Goal: Transaction & Acquisition: Purchase product/service

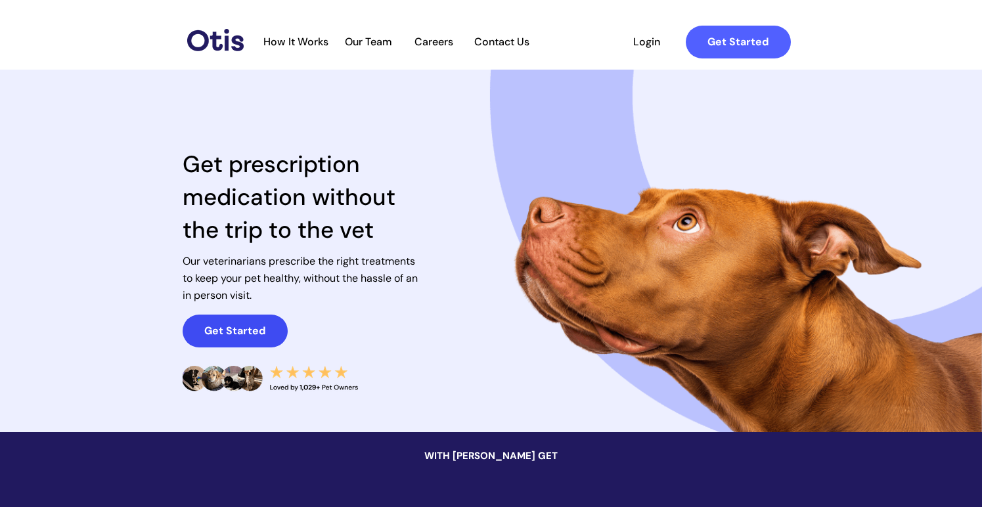
click at [219, 319] on link "Get Started" at bounding box center [235, 331] width 105 height 33
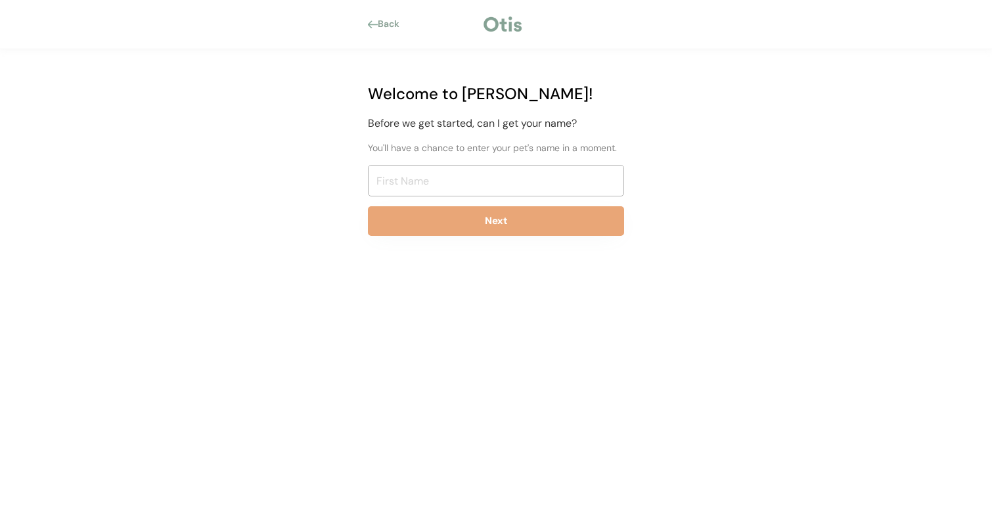
click at [422, 200] on div "Welcome to Otis! Before we get started, can I get your name? You'll have a chan…" at bounding box center [496, 164] width 296 height 230
click at [422, 187] on input "input" at bounding box center [496, 181] width 256 height 32
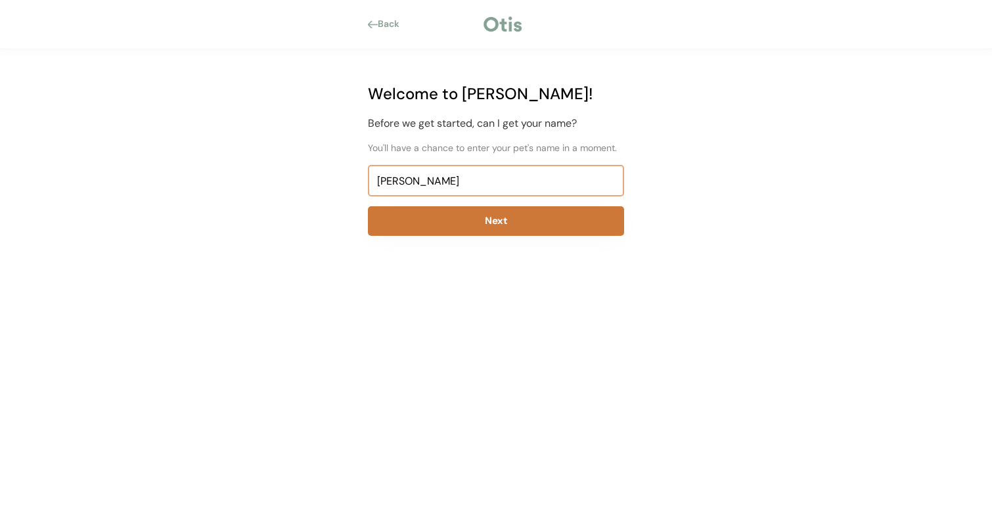
type input "Jennifer"
click at [468, 223] on button "Next" at bounding box center [496, 221] width 256 height 30
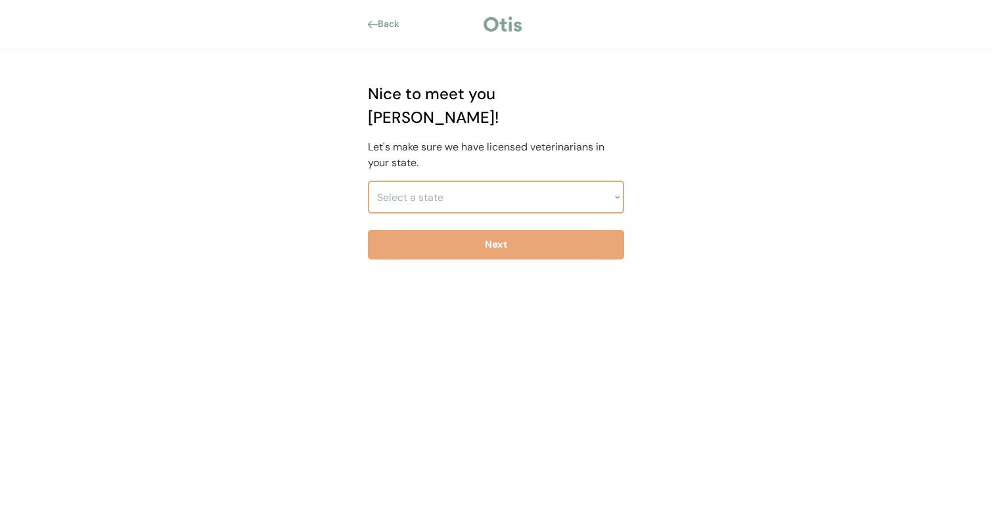
click at [412, 181] on select "Select a state Alabama Alaska American Samoa Arizona Arkansas California Colora…" at bounding box center [496, 197] width 256 height 33
select select ""1348695171700984260__LOOKUP__1704914077415x918066420849693300""
click at [368, 181] on select "Select a state Alabama Alaska American Samoa Arizona Arkansas California Colora…" at bounding box center [496, 197] width 256 height 33
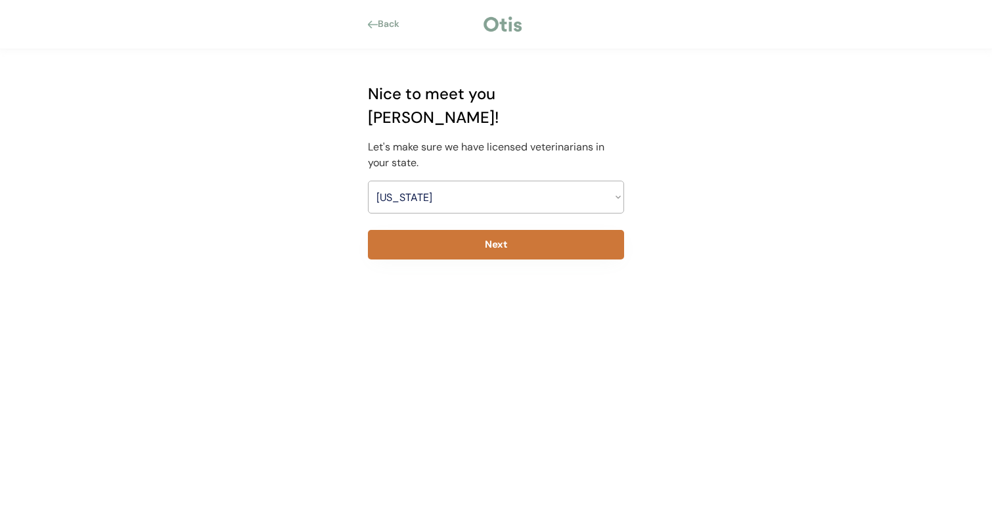
click at [495, 230] on button "Next" at bounding box center [496, 245] width 256 height 30
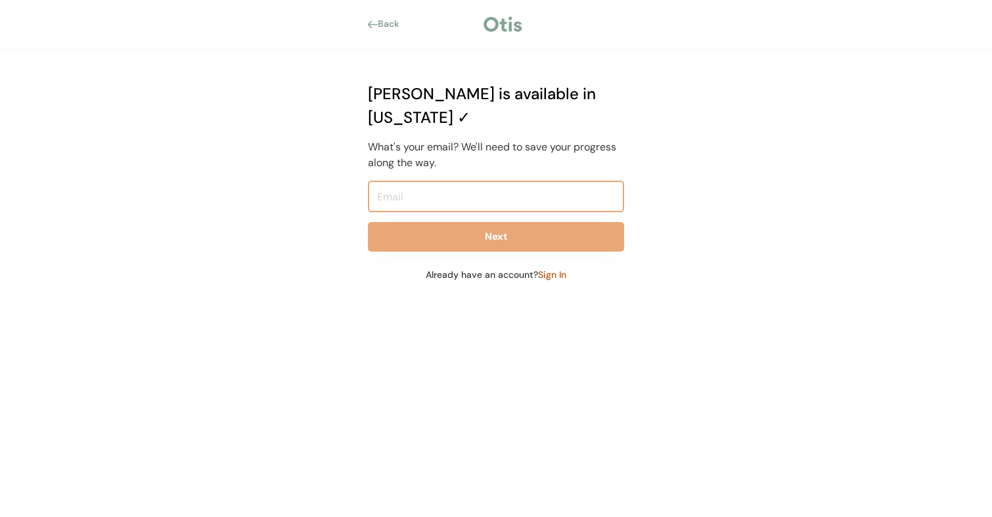
click at [445, 181] on input "email" at bounding box center [496, 197] width 256 height 32
type input "electriclily65@gmail.com"
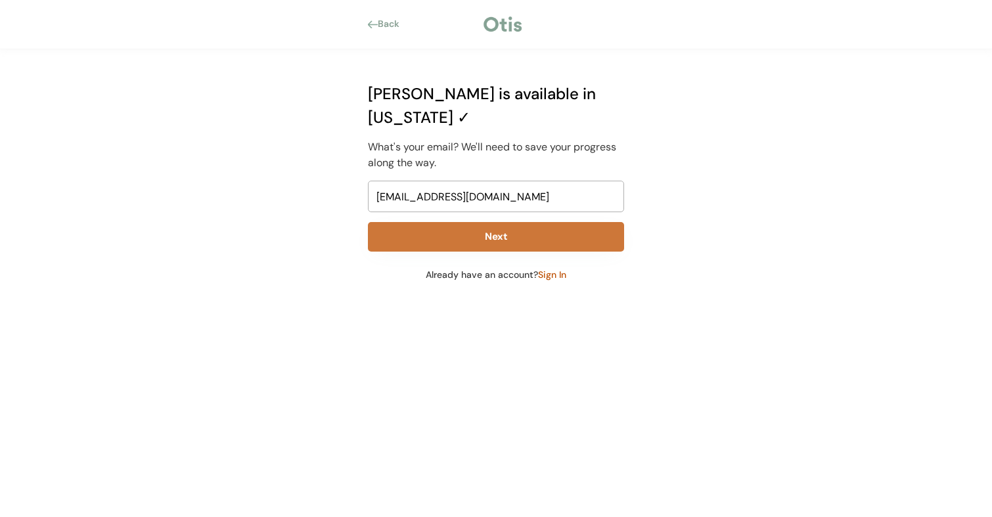
click at [494, 222] on button "Next" at bounding box center [496, 237] width 256 height 30
click at [491, 222] on button "Next" at bounding box center [496, 237] width 256 height 30
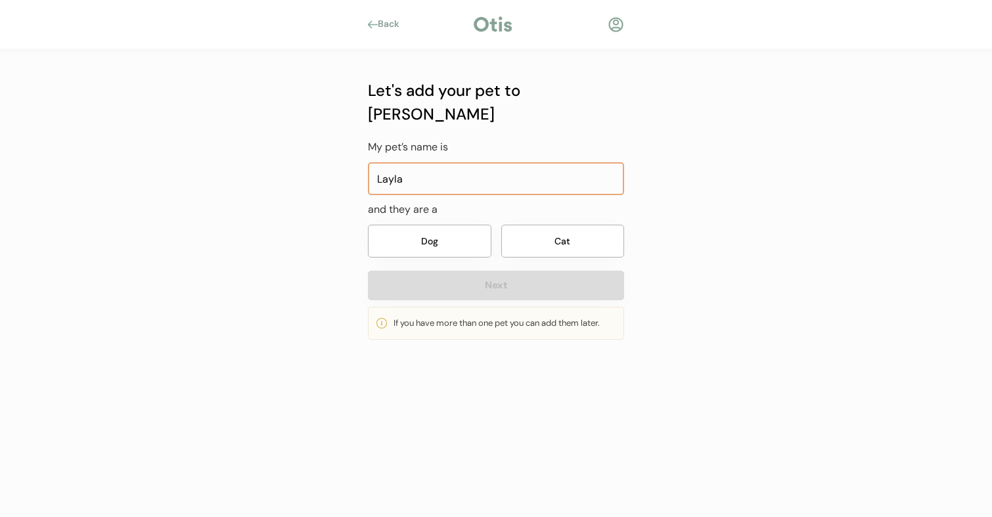
type input "Layla"
click at [451, 225] on button "Dog" at bounding box center [429, 241] width 123 height 33
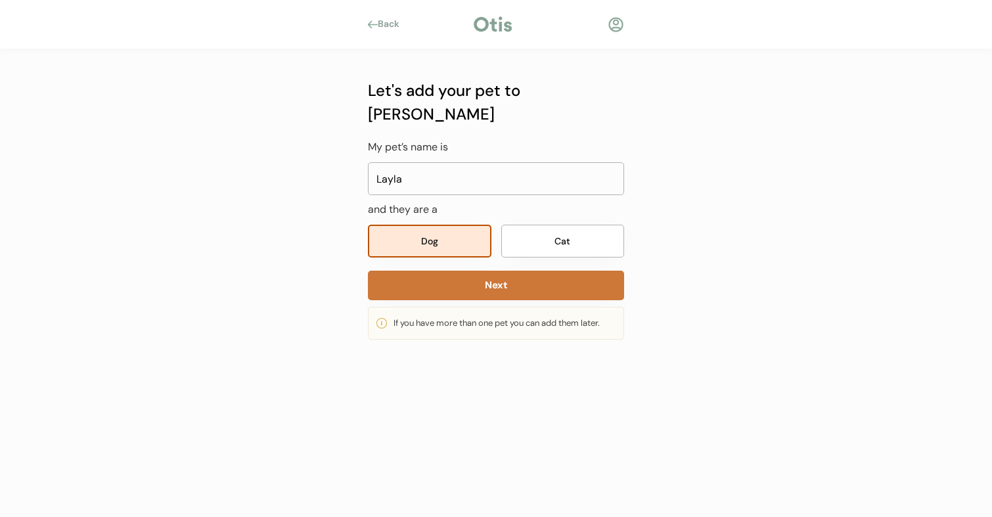
click at [485, 271] on button "Next" at bounding box center [496, 286] width 256 height 30
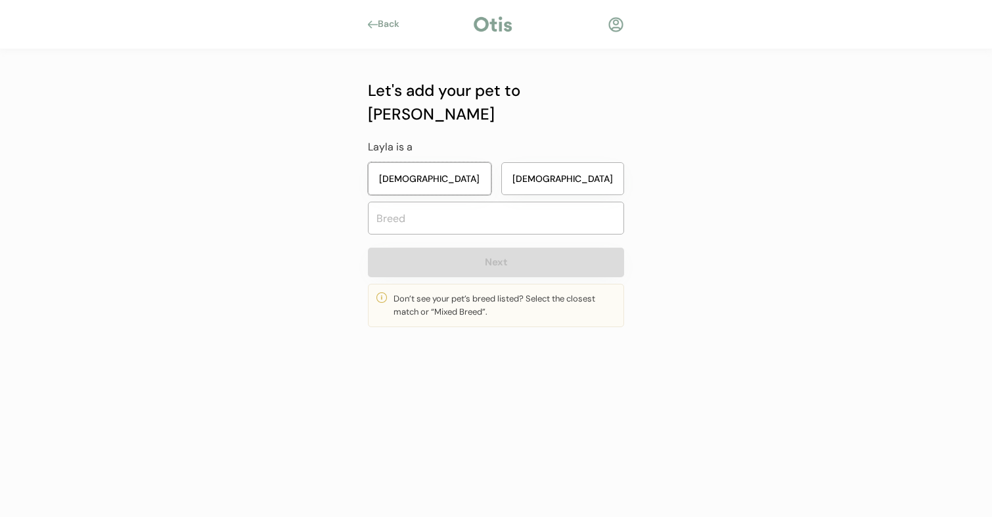
click at [464, 162] on button "Female" at bounding box center [429, 178] width 123 height 33
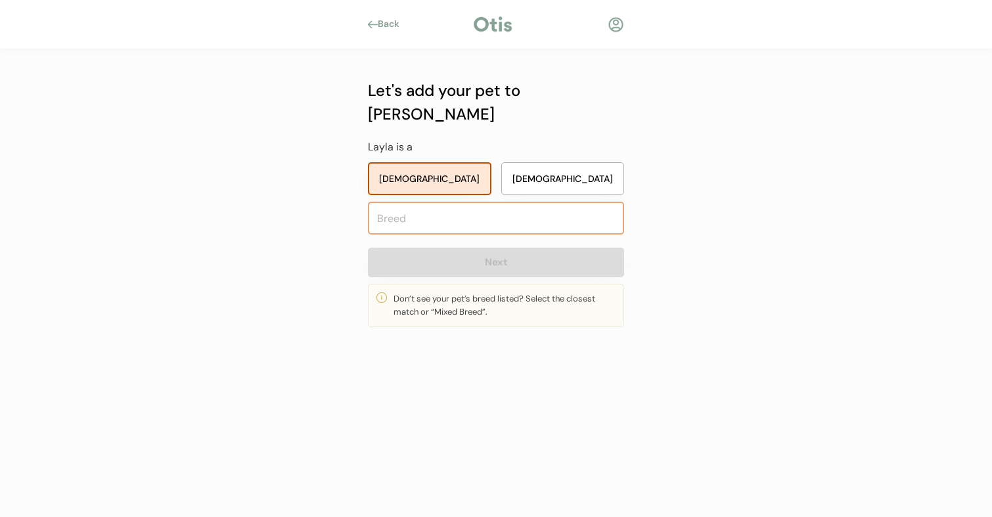
click at [424, 202] on input "text" at bounding box center [496, 218] width 256 height 33
type input "mixed"
type input "mixed Breed"
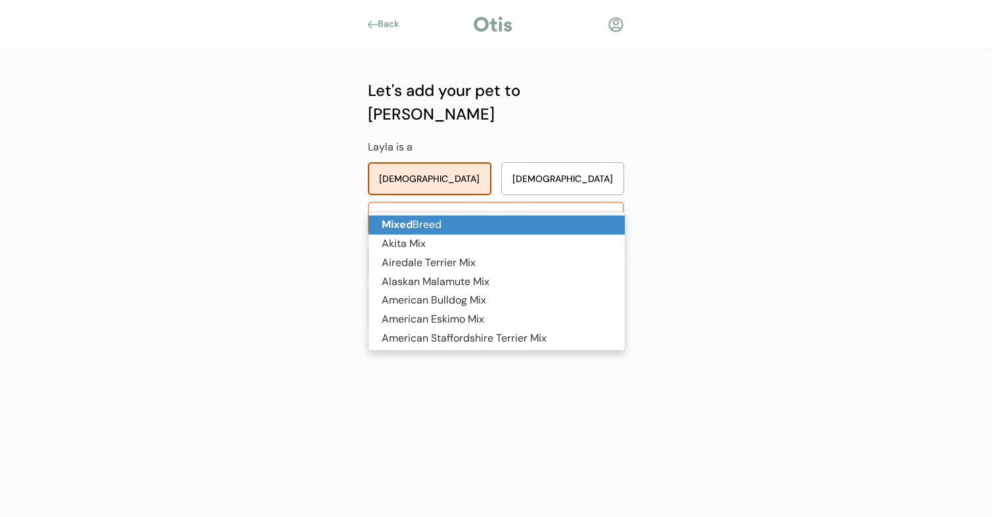
click at [412, 224] on p "Mixed Breed" at bounding box center [496, 224] width 256 height 19
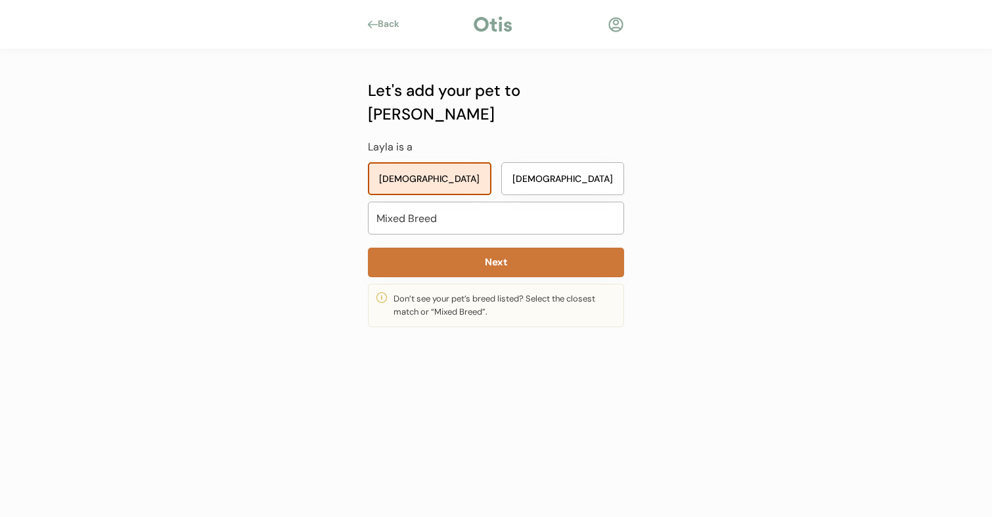
type input "Mixed Breed"
click at [491, 248] on button "Next" at bounding box center [496, 263] width 256 height 30
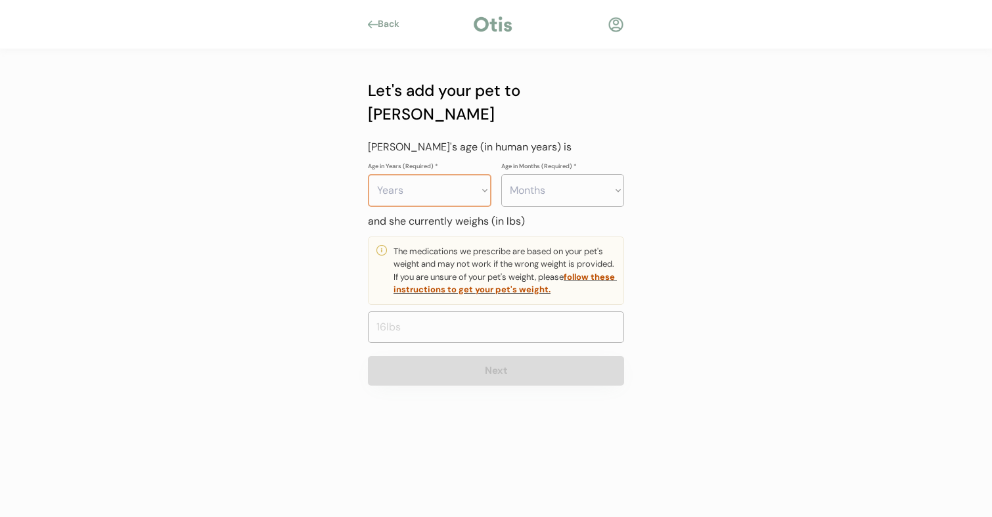
click at [450, 180] on select "Years 0 1 2 3 4 5 6 7 8 9 10 11 12 13 14 15 16 17 18 19 20" at bounding box center [429, 190] width 123 height 33
select select "0"
click at [368, 174] on select "Years 0 1 2 3 4 5 6 7 8 9 10 11 12 13 14 15 16 17 18 19 20" at bounding box center [429, 190] width 123 height 33
click at [579, 174] on select "Months 0 1 2 3 4 5 6 7 8 9 10 11" at bounding box center [562, 190] width 123 height 33
click at [501, 174] on select "Months 0 1 2 3 4 5 6 7 8 9 10 11" at bounding box center [562, 190] width 123 height 33
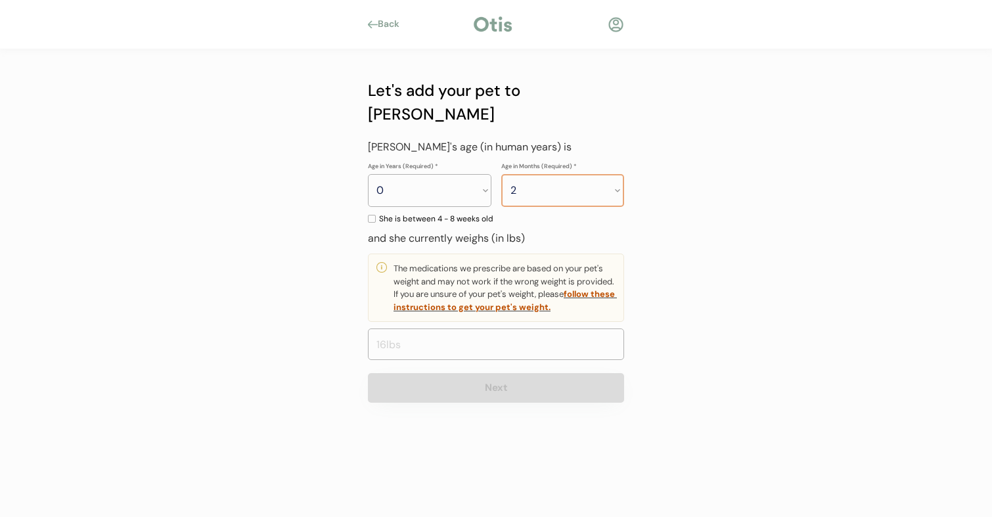
click at [526, 174] on select "Months 0 1 2 3 4 5 6 7 8 9 10 11" at bounding box center [562, 190] width 123 height 33
select select "3"
click at [501, 174] on select "Months 0 1 2 3 4 5 6 7 8 9 10 11" at bounding box center [562, 190] width 123 height 33
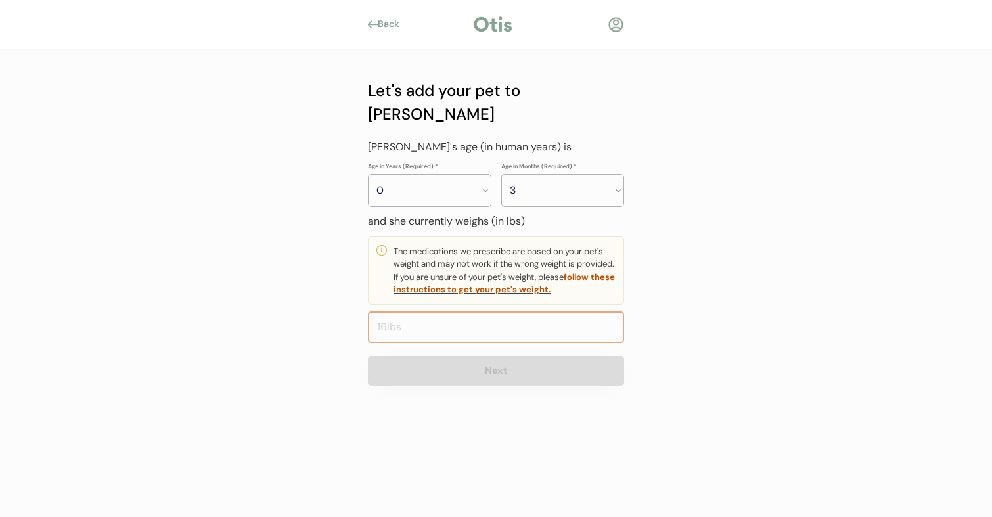
click at [408, 311] on input "input" at bounding box center [496, 327] width 256 height 32
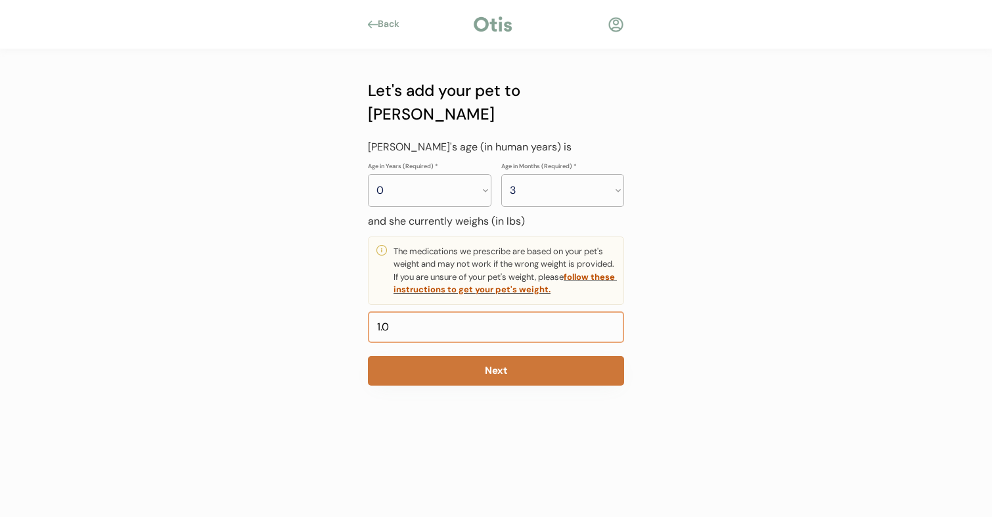
type input "10.0"
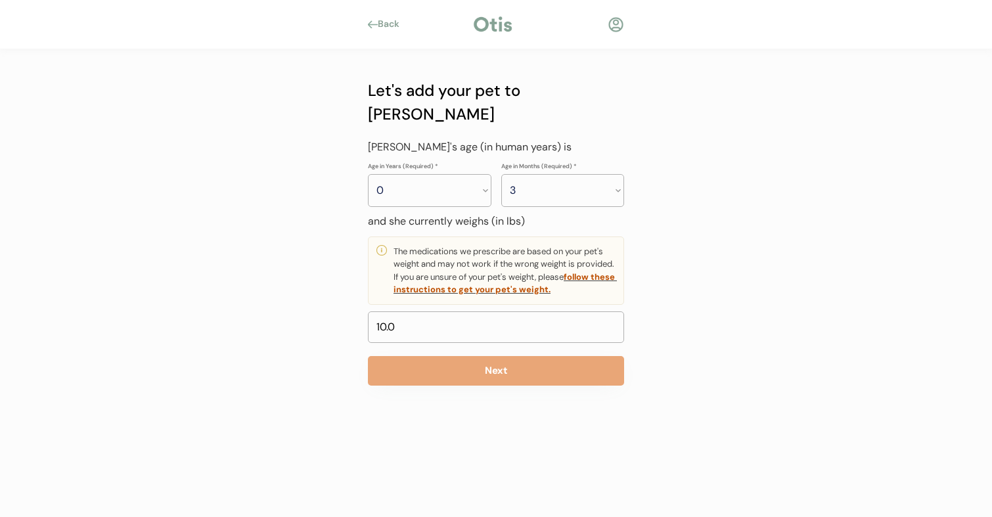
click at [478, 331] on div "Let's add your pet to Otis Layla's age (in human years) is Age in Years (Requir…" at bounding box center [496, 232] width 256 height 307
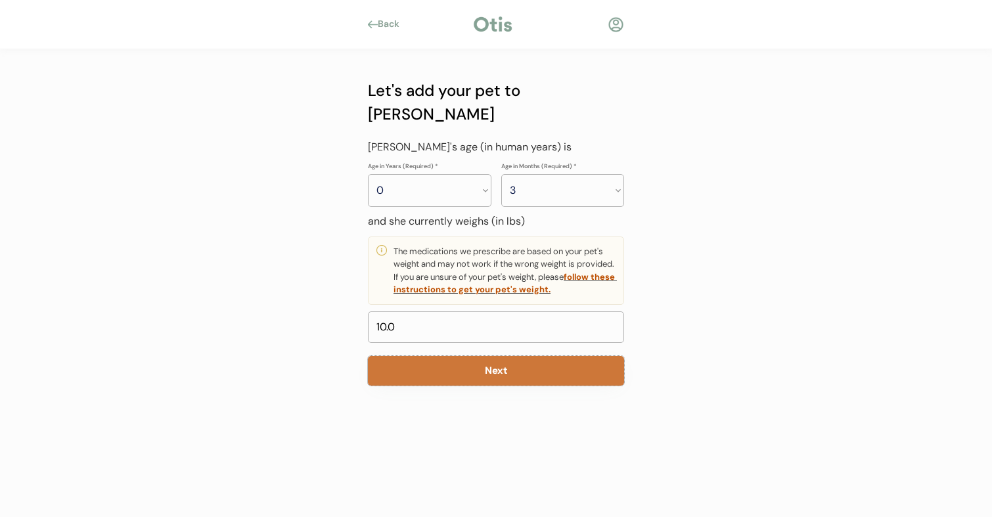
click at [478, 356] on button "Next" at bounding box center [496, 371] width 256 height 30
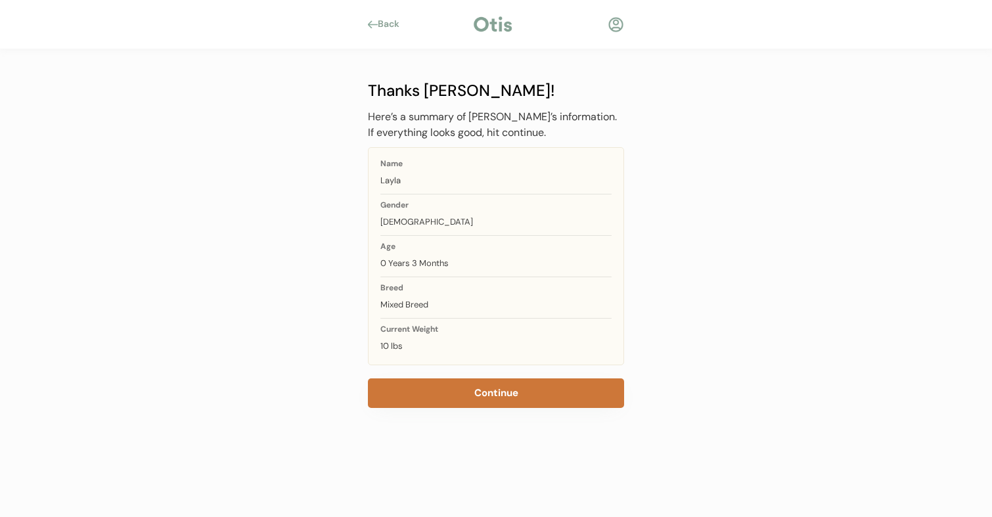
click at [465, 390] on button "Continue" at bounding box center [496, 393] width 256 height 30
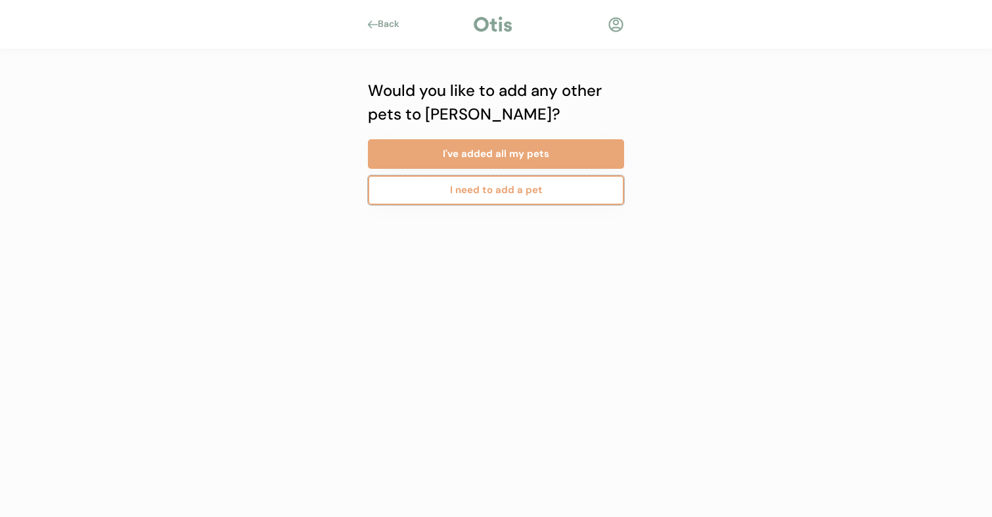
click at [483, 188] on button "I need to add a pet" at bounding box center [496, 190] width 256 height 30
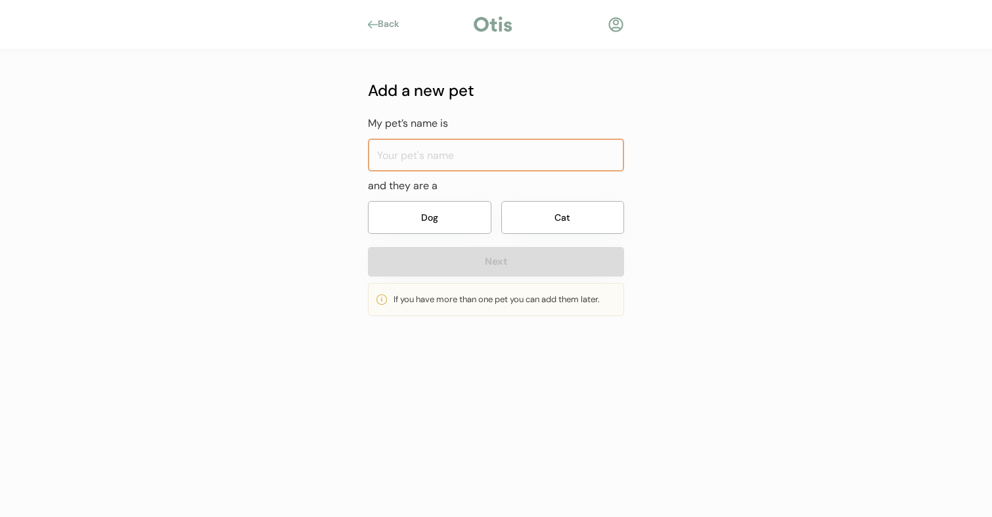
click at [448, 162] on input "input" at bounding box center [496, 155] width 256 height 33
type input "b"
type input "Bear"
click at [572, 211] on button "Cat" at bounding box center [562, 217] width 123 height 33
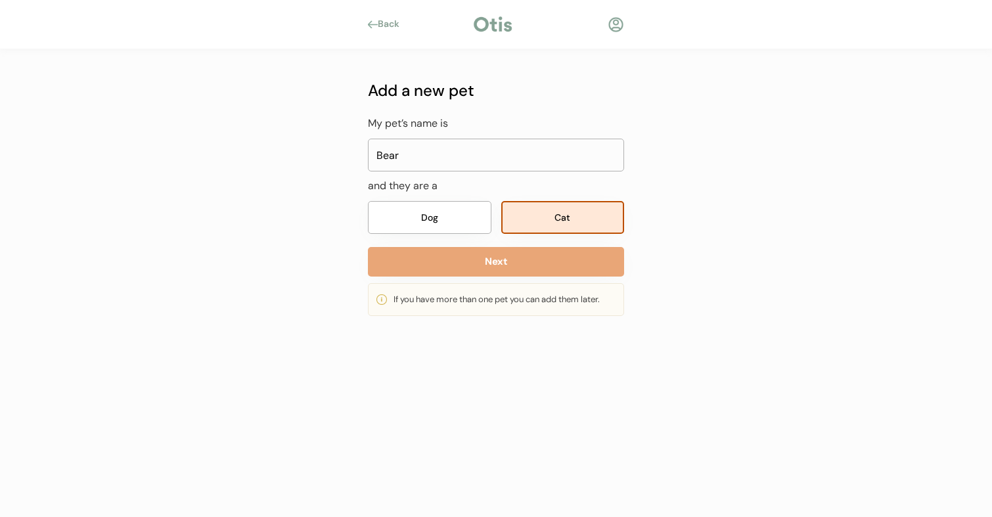
click at [552, 219] on button "Cat" at bounding box center [562, 217] width 123 height 33
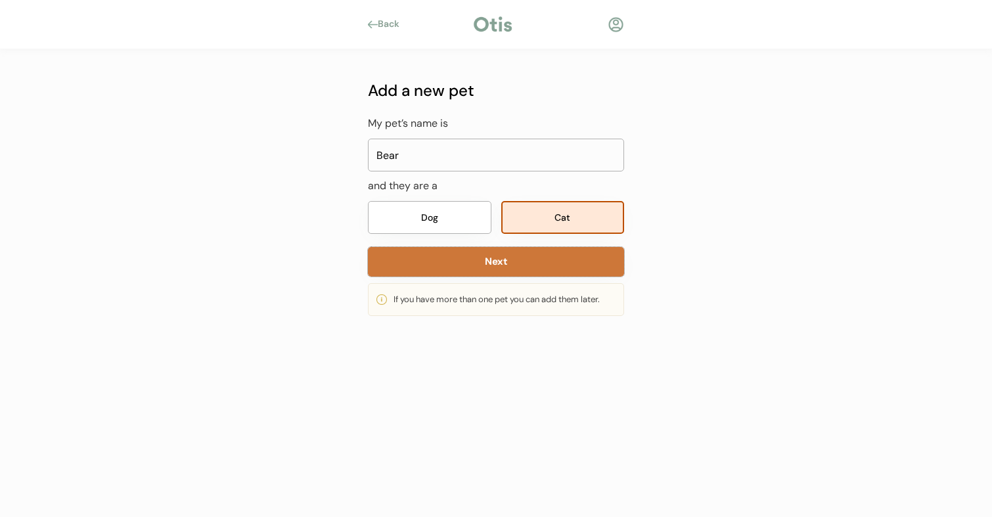
click at [499, 256] on button "Next" at bounding box center [496, 262] width 256 height 30
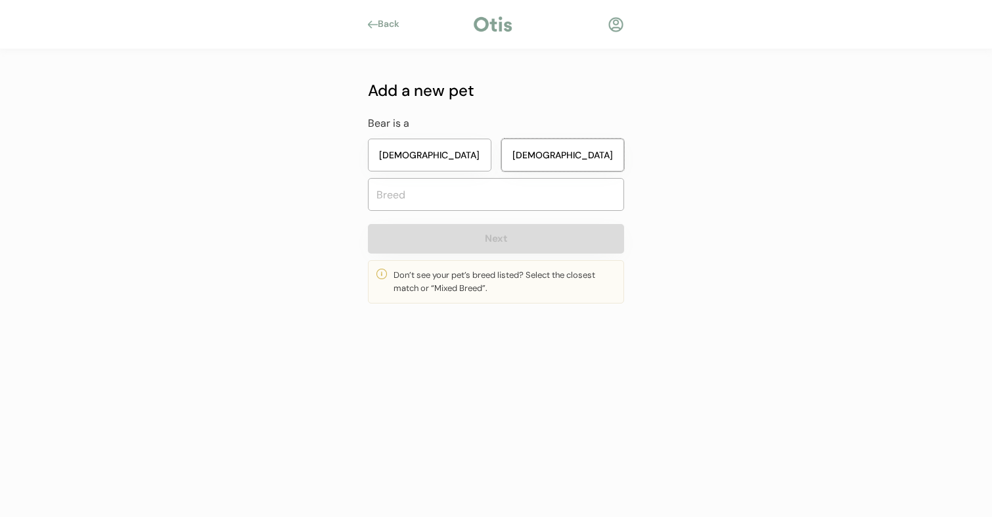
click at [555, 154] on button "Male" at bounding box center [562, 155] width 123 height 33
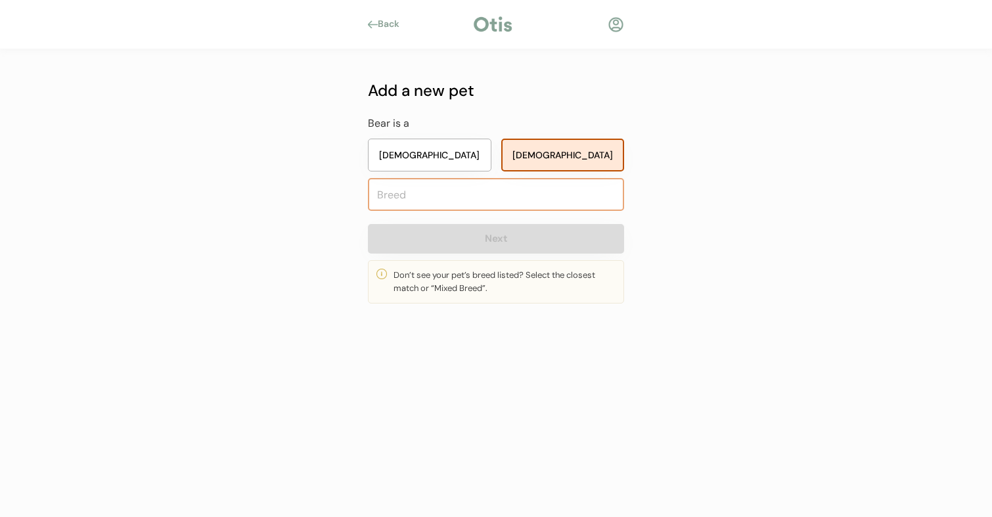
click at [442, 194] on input "text" at bounding box center [496, 194] width 256 height 33
type input "s"
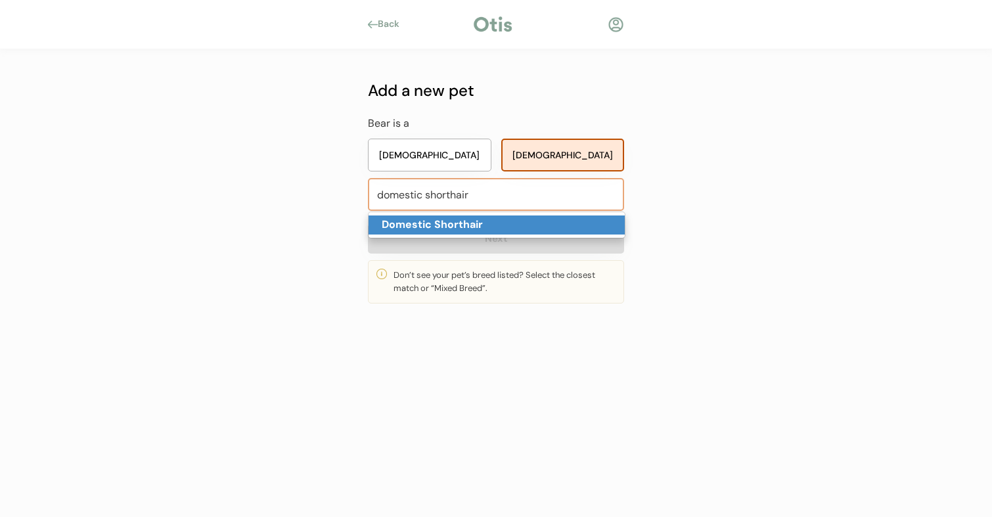
click at [438, 221] on strong "Domestic Shorthair" at bounding box center [432, 224] width 101 height 14
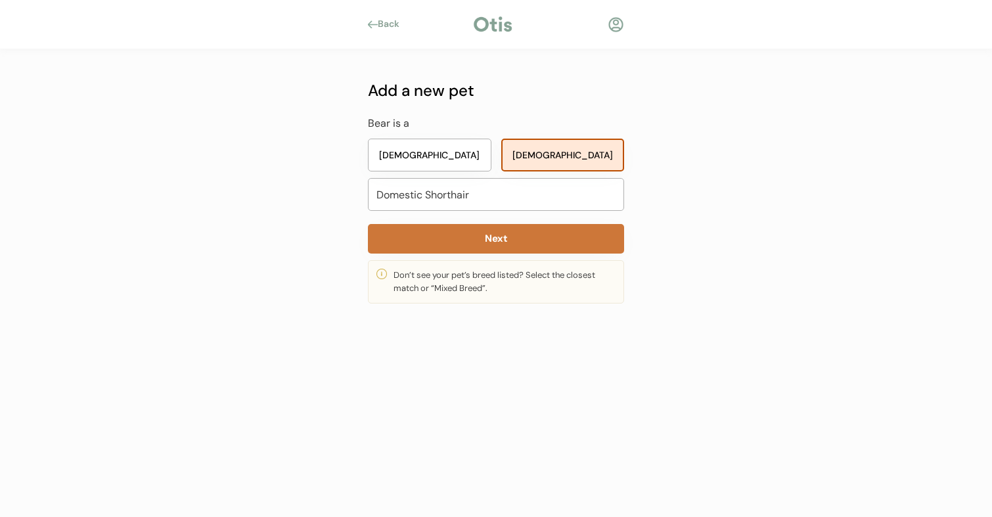
type input "Domestic Shorthair"
click at [470, 236] on button "Next" at bounding box center [496, 239] width 256 height 30
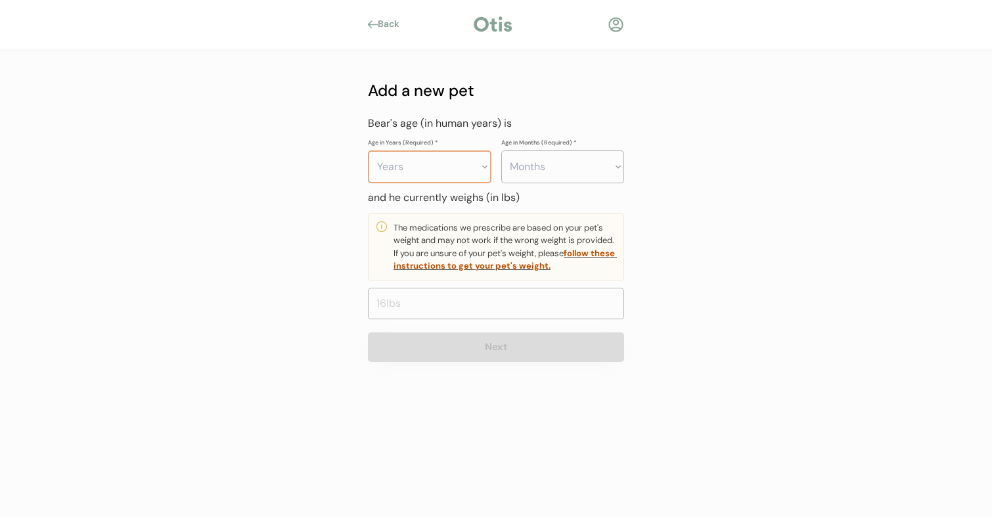
click at [441, 171] on select "Years 0 1 2 3 4 5 6 7 8 9 10 11 12 13 14 15 16 17 18 19 20" at bounding box center [429, 166] width 123 height 33
select select "5"
click at [534, 165] on select "Months 0 1 2 3 4 5 6 7 8 9 10 11" at bounding box center [562, 166] width 123 height 33
select select "6"
click at [501, 150] on select "Months 0 1 2 3 4 5 6 7 8 9 10 11" at bounding box center [562, 166] width 123 height 33
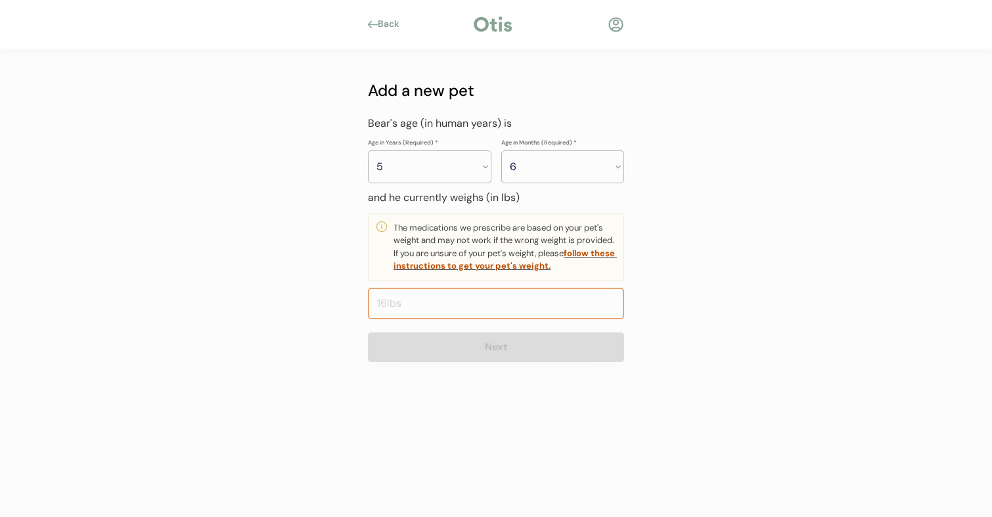
click at [443, 311] on input "input" at bounding box center [496, 304] width 256 height 32
type input "18.0"
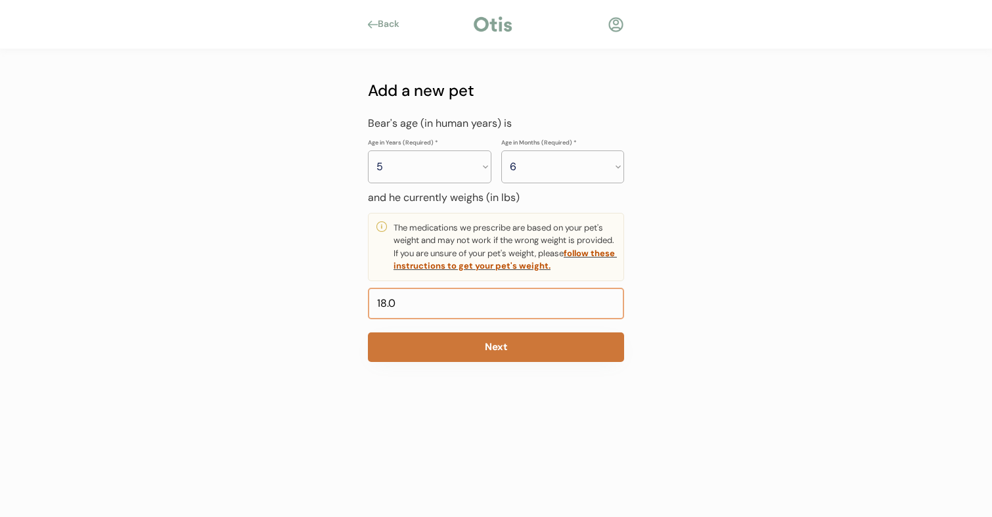
click at [480, 345] on button "Next" at bounding box center [496, 347] width 256 height 30
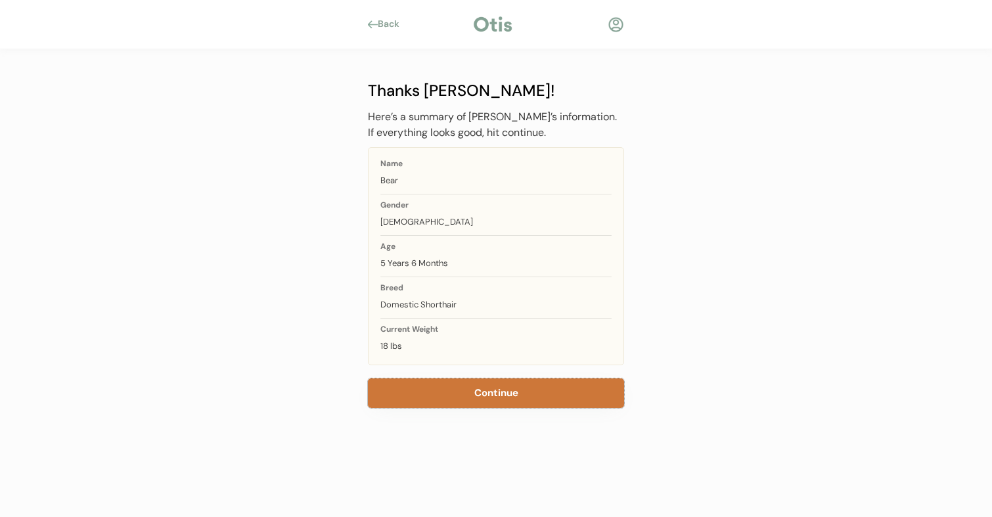
click at [477, 403] on button "Continue" at bounding box center [496, 393] width 256 height 30
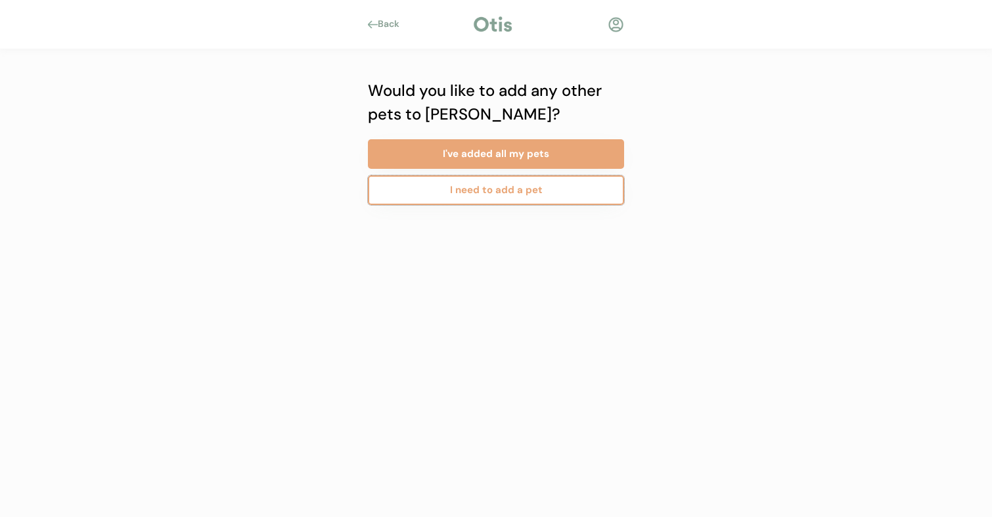
click at [511, 189] on button "I need to add a pet" at bounding box center [496, 190] width 256 height 30
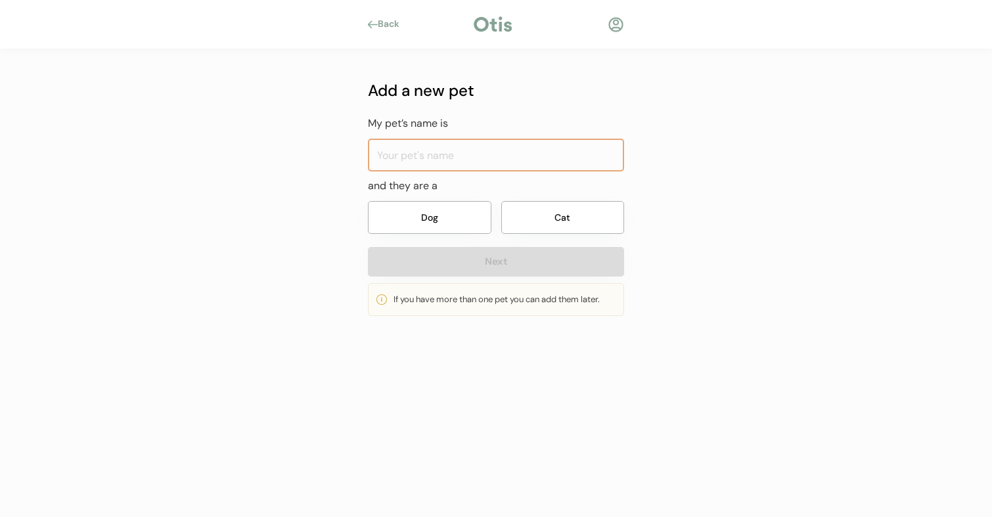
click at [418, 151] on input "input" at bounding box center [496, 155] width 256 height 33
type input "Wiggles"
click at [562, 222] on button "Cat" at bounding box center [562, 217] width 123 height 33
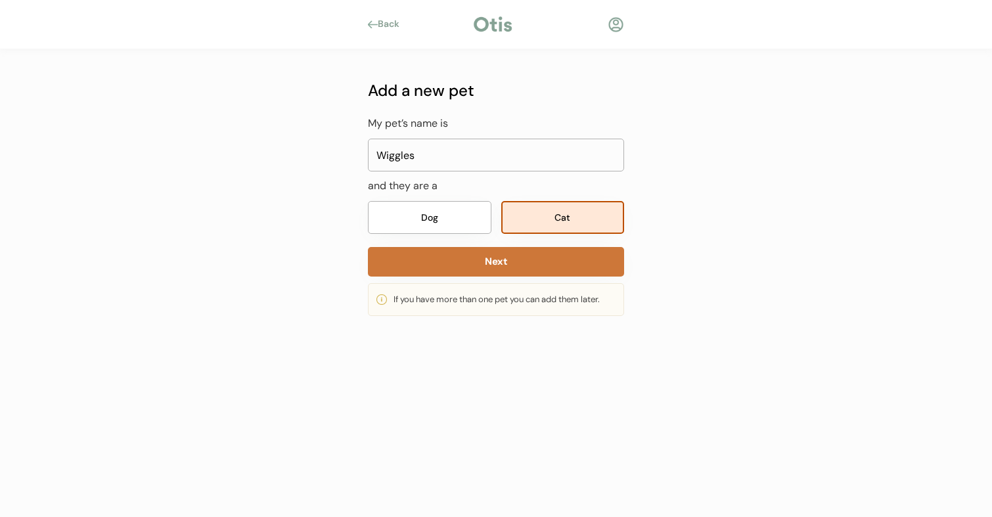
click at [514, 263] on button "Next" at bounding box center [496, 262] width 256 height 30
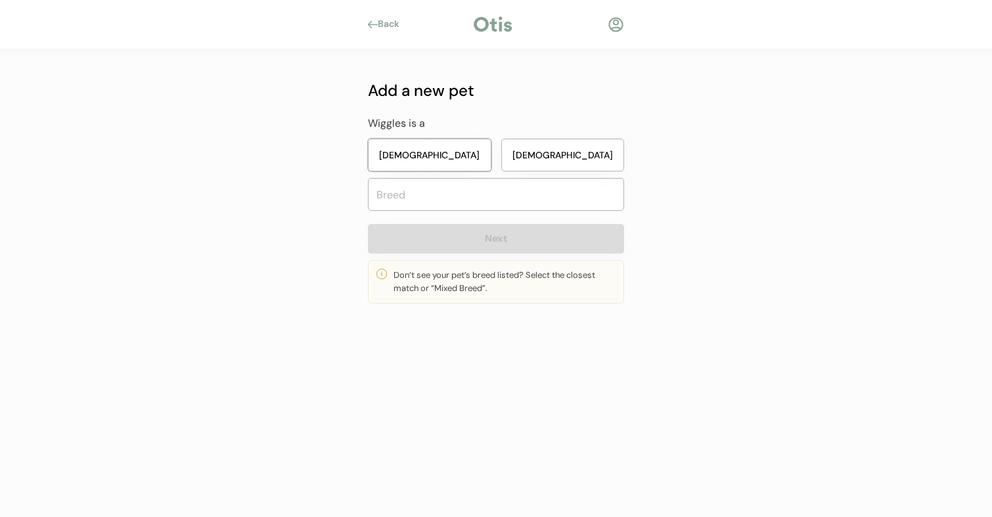
click at [453, 156] on button "[DEMOGRAPHIC_DATA]" at bounding box center [429, 155] width 123 height 33
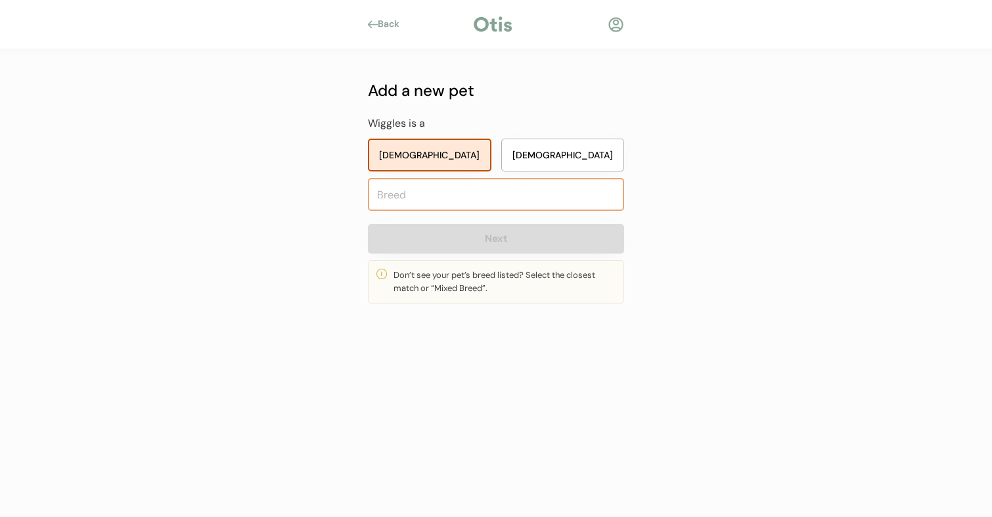
click at [439, 196] on input "text" at bounding box center [496, 194] width 256 height 33
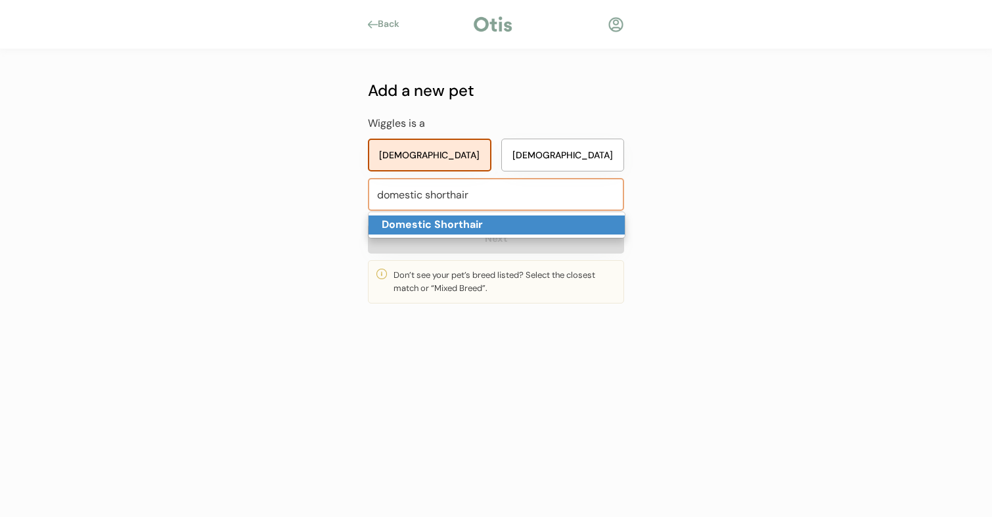
click at [453, 223] on strong "Domestic Shorthair" at bounding box center [432, 224] width 101 height 14
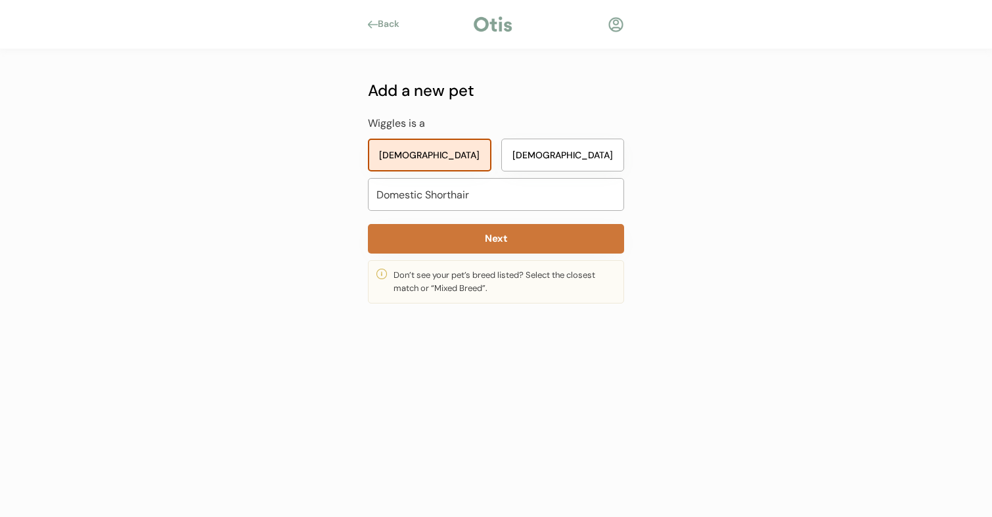
type input "Domestic Shorthair"
click at [512, 237] on button "Next" at bounding box center [496, 239] width 256 height 30
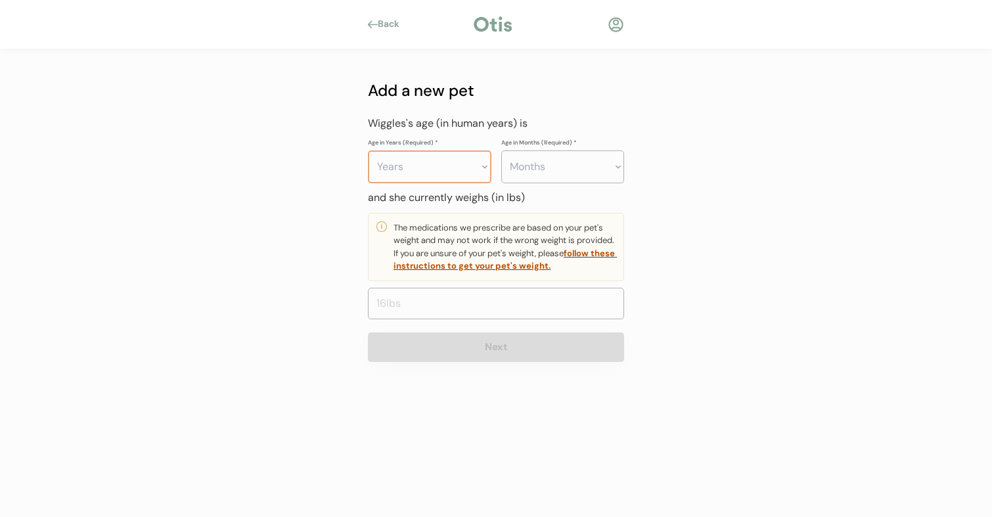
click at [439, 173] on select "Years 0 1 2 3 4 5 6 7 8 9 10 11 12 13 14 15 16 17 18 19 20" at bounding box center [429, 166] width 123 height 33
select select "13"
click at [368, 150] on select "Years 0 1 2 3 4 5 6 7 8 9 10 11 12 13 14 15 16 17 18 19 20" at bounding box center [429, 166] width 123 height 33
click at [554, 171] on select "Months 0 1 2 3 4 5 6 7 8 9 10 11" at bounding box center [562, 166] width 123 height 33
select select "3"
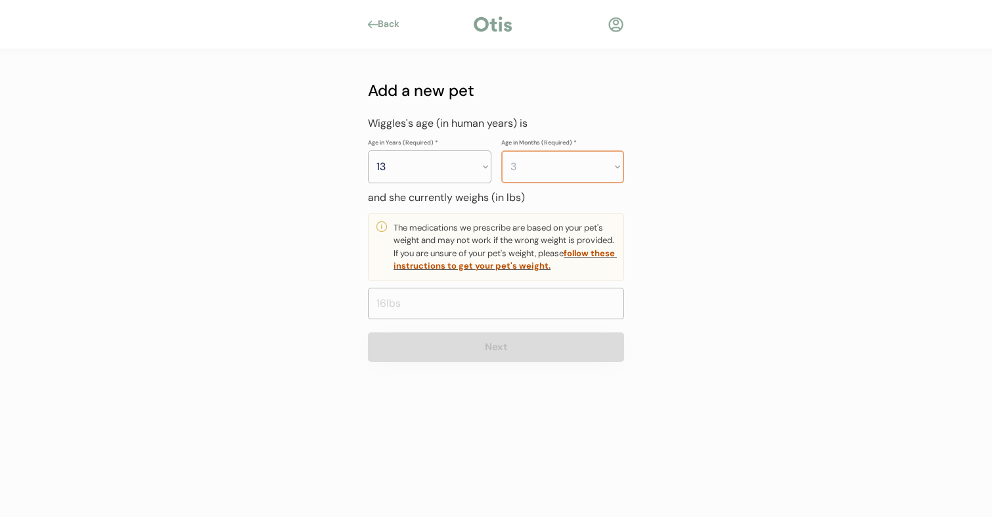
click at [501, 150] on select "Months 0 1 2 3 4 5 6 7 8 9 10 11" at bounding box center [562, 166] width 123 height 33
click at [399, 298] on input "input" at bounding box center [496, 304] width 256 height 32
type input "8.0"
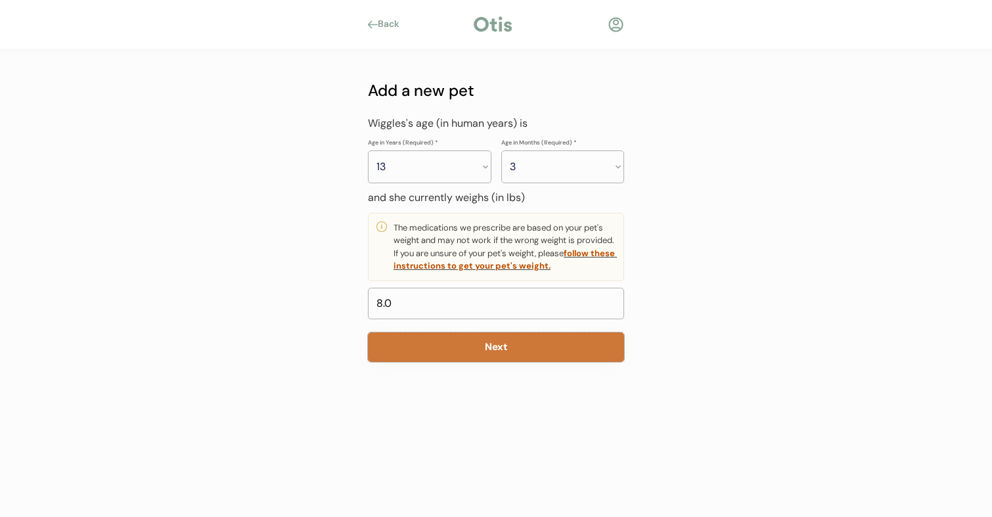
click at [436, 343] on button "Next" at bounding box center [496, 347] width 256 height 30
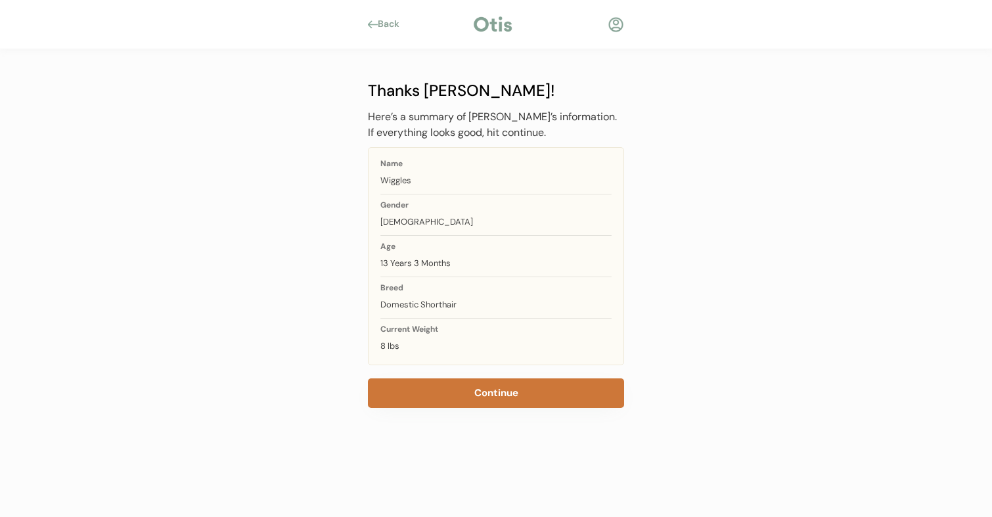
click at [503, 394] on button "Continue" at bounding box center [496, 393] width 256 height 30
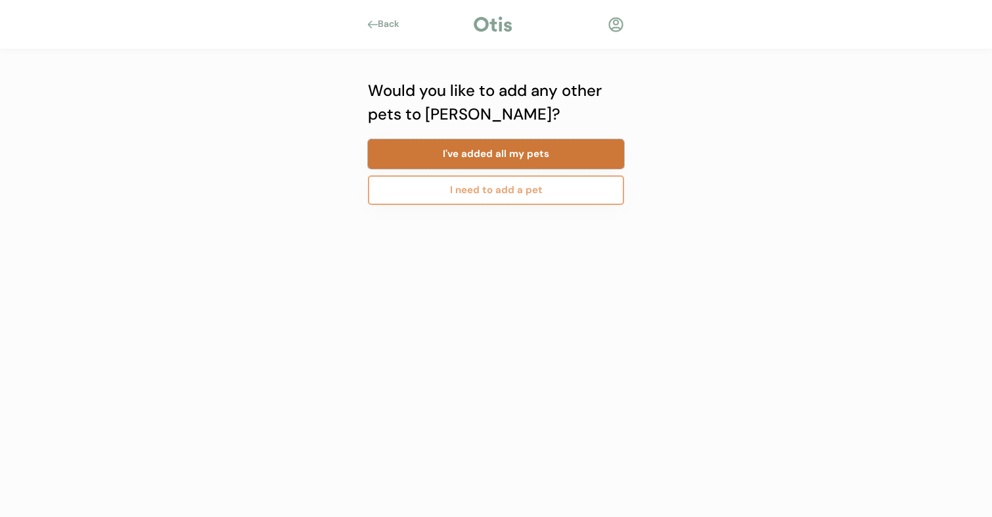
click at [453, 152] on button "I've added all my pets" at bounding box center [496, 154] width 256 height 30
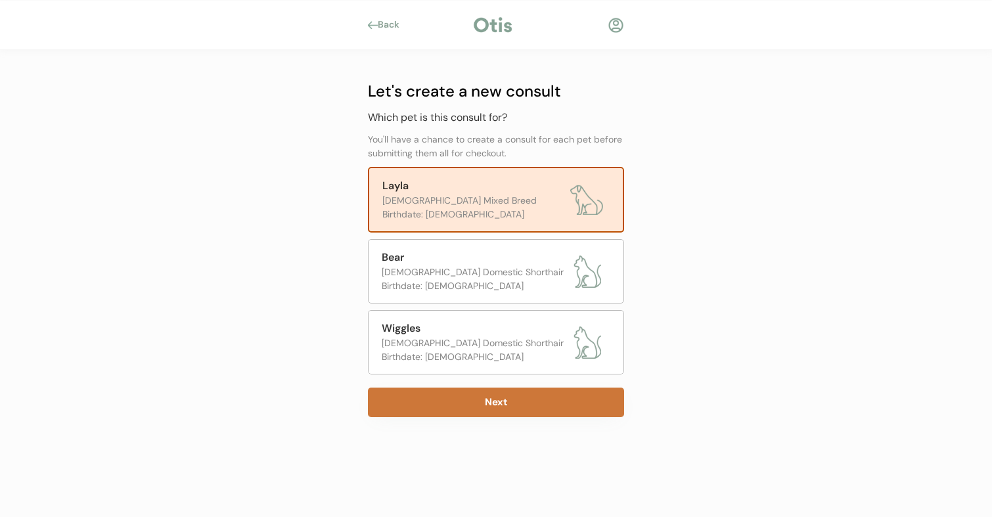
click at [497, 407] on button "Next" at bounding box center [496, 402] width 256 height 30
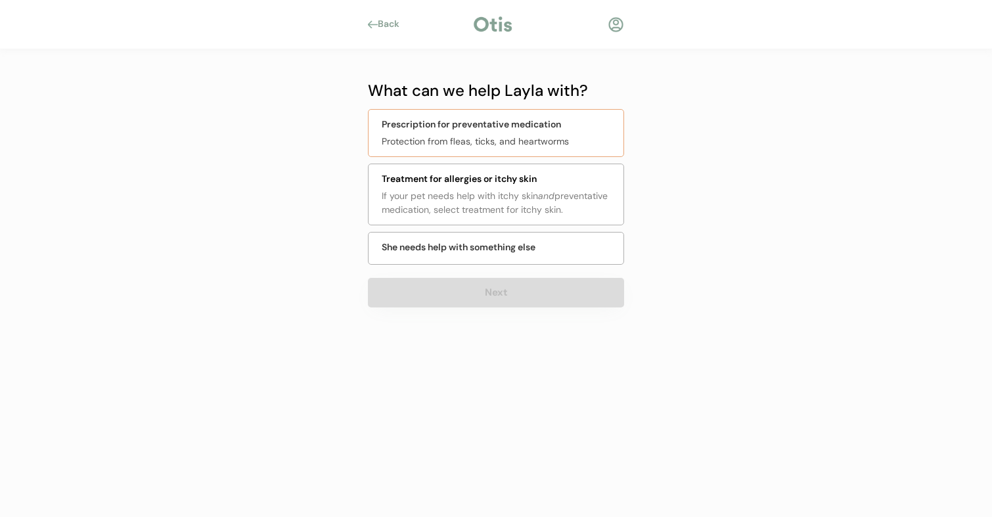
click at [536, 125] on div "Prescription for preventative medication" at bounding box center [471, 125] width 179 height 14
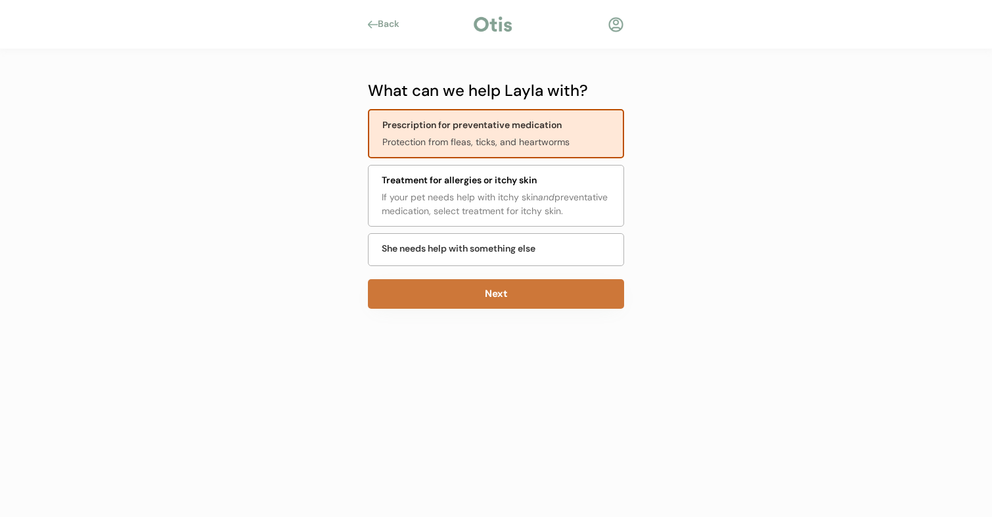
click at [506, 297] on button "Next" at bounding box center [496, 294] width 256 height 30
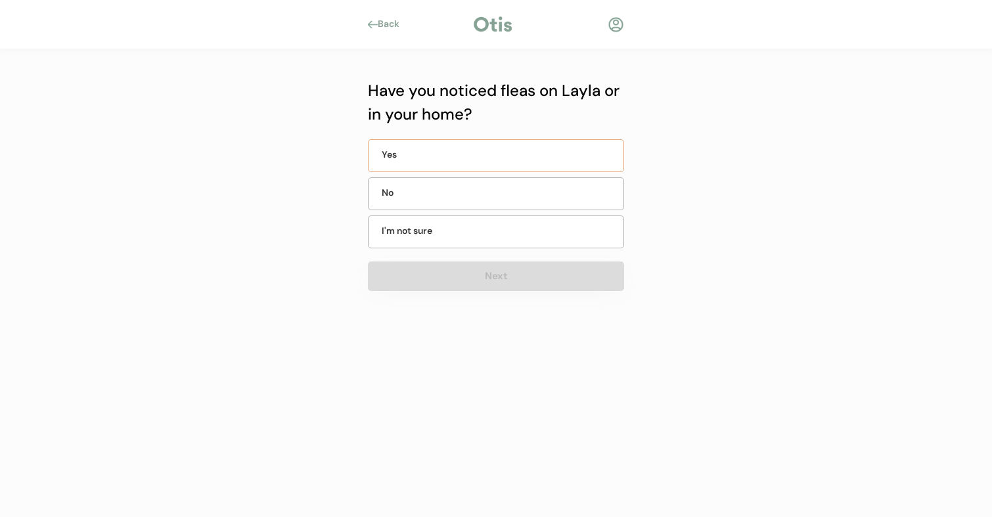
click at [460, 153] on div "Yes" at bounding box center [496, 155] width 256 height 33
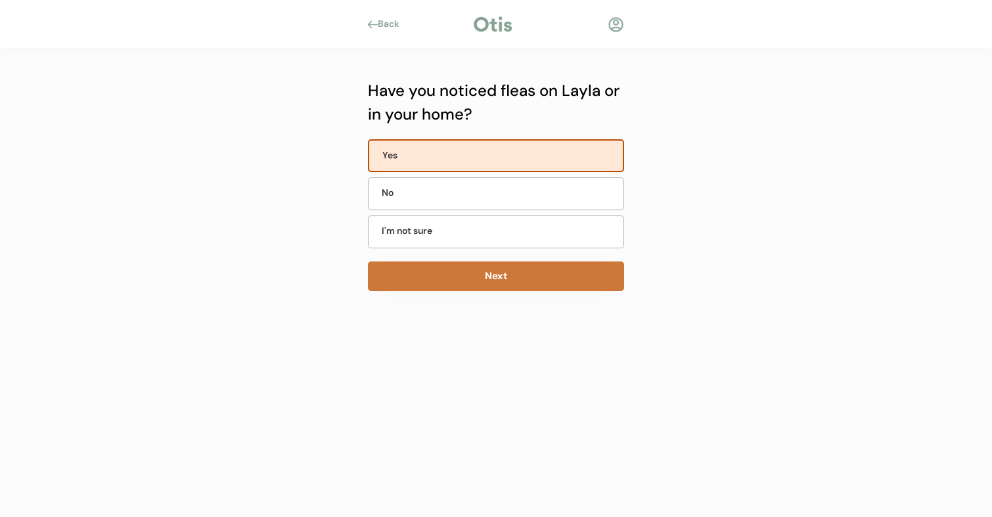
click at [489, 280] on button "Next" at bounding box center [496, 276] width 256 height 30
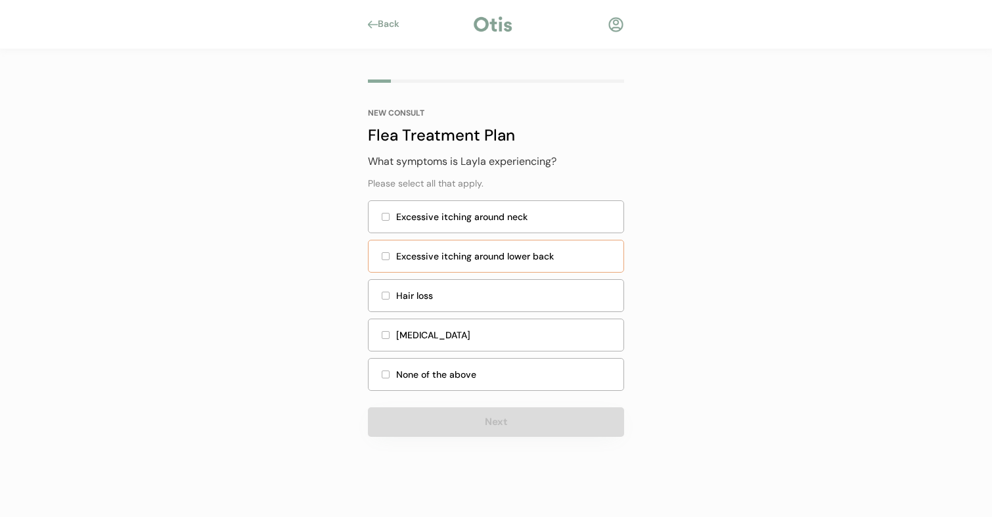
click at [386, 259] on div at bounding box center [386, 256] width 8 height 8
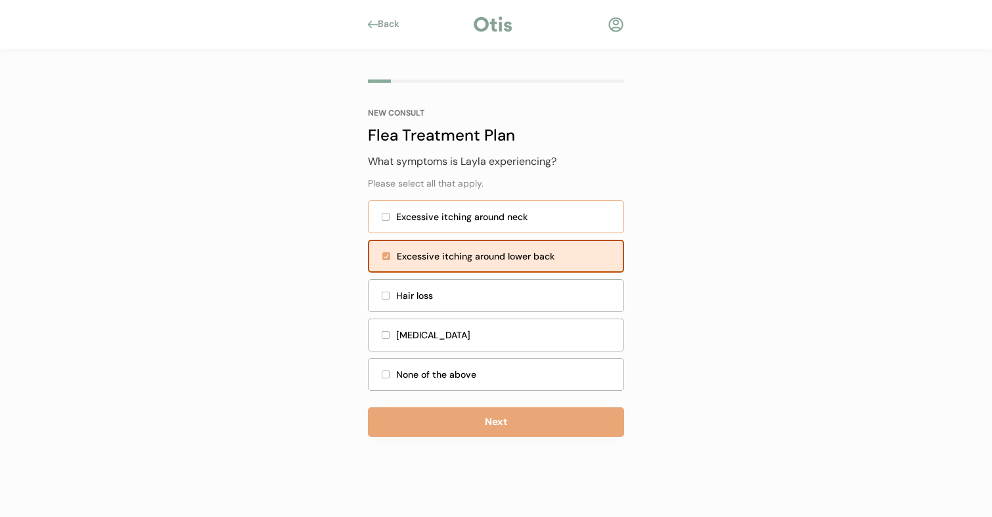
click at [386, 219] on div at bounding box center [385, 216] width 7 height 7
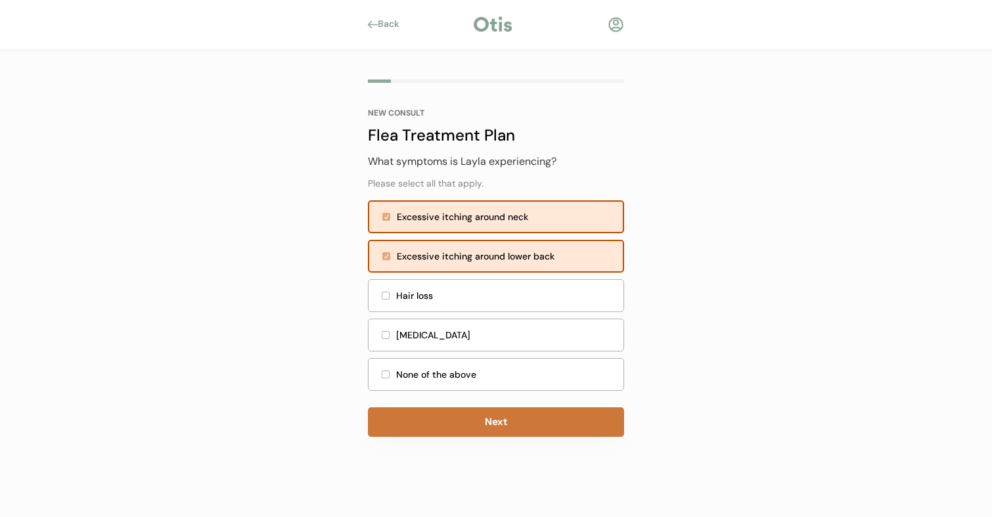
click at [491, 416] on button "Next" at bounding box center [496, 422] width 256 height 30
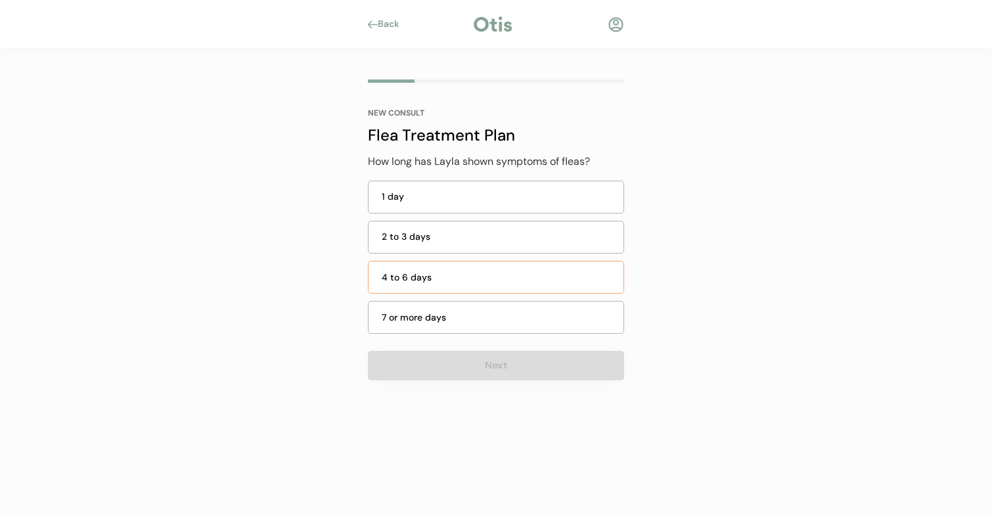
click at [435, 273] on div "4 to 6 days" at bounding box center [496, 277] width 256 height 33
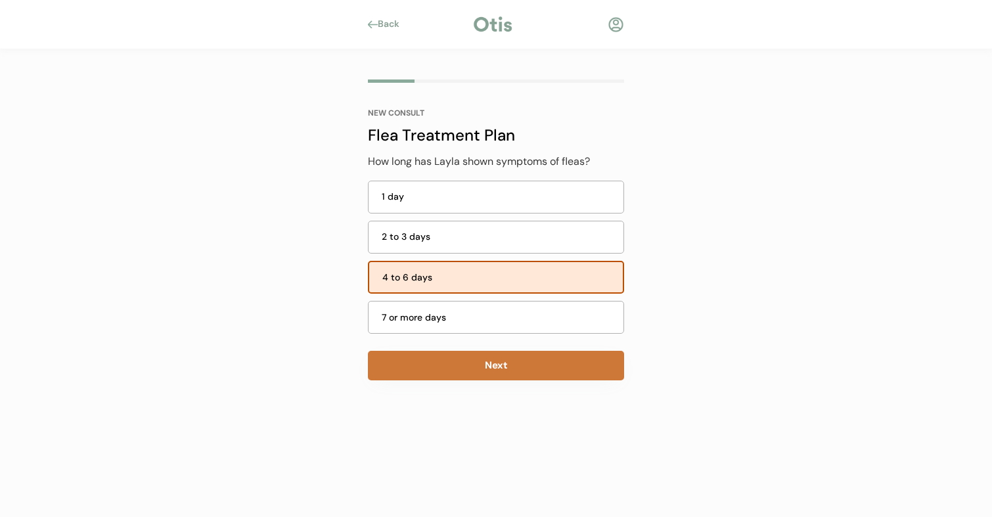
click at [496, 377] on button "Next" at bounding box center [496, 366] width 256 height 30
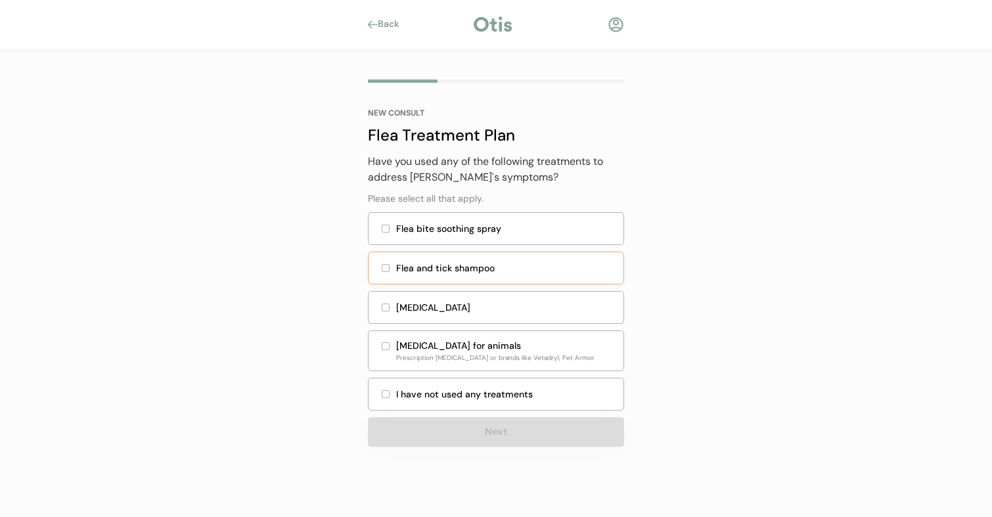
click at [380, 270] on div "Flea and tick shampoo" at bounding box center [496, 268] width 256 height 33
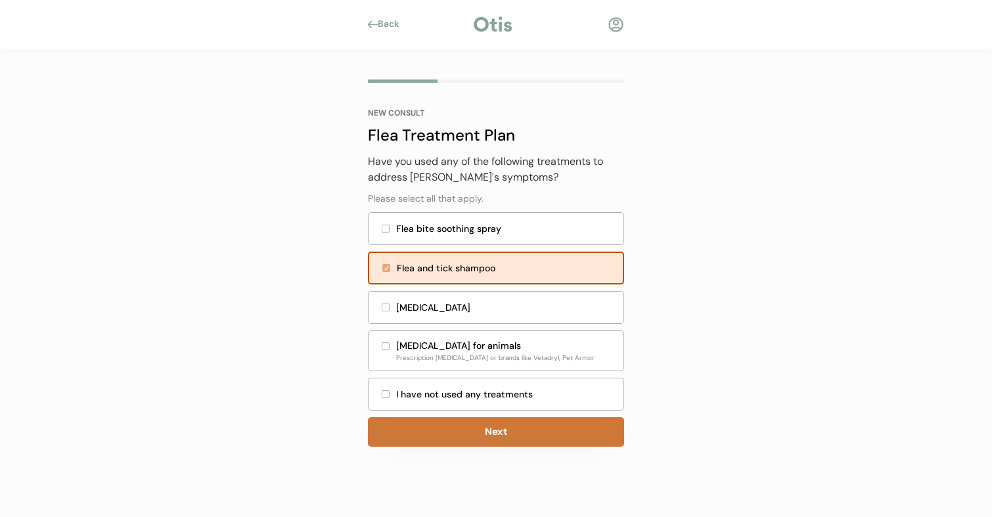
click at [501, 434] on button "Next" at bounding box center [496, 432] width 256 height 30
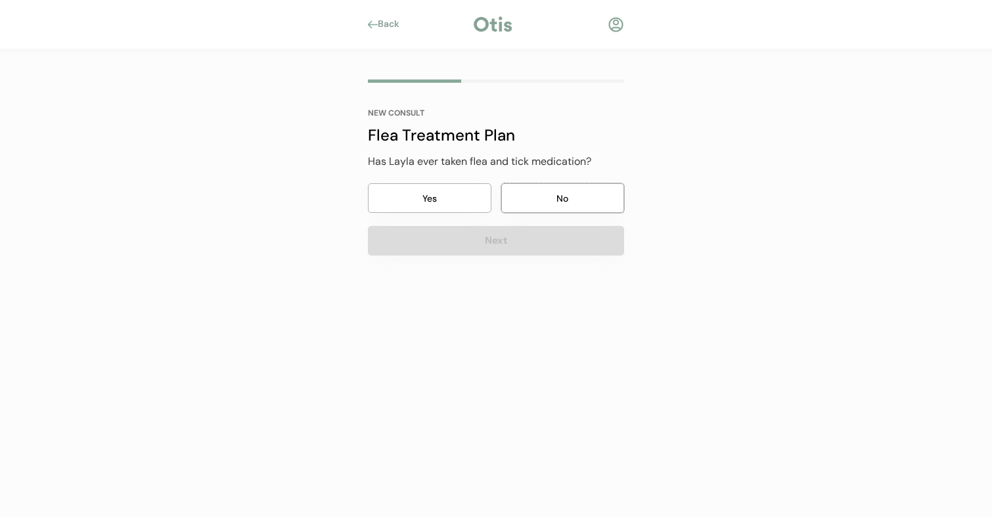
click at [569, 201] on button "No" at bounding box center [562, 198] width 123 height 30
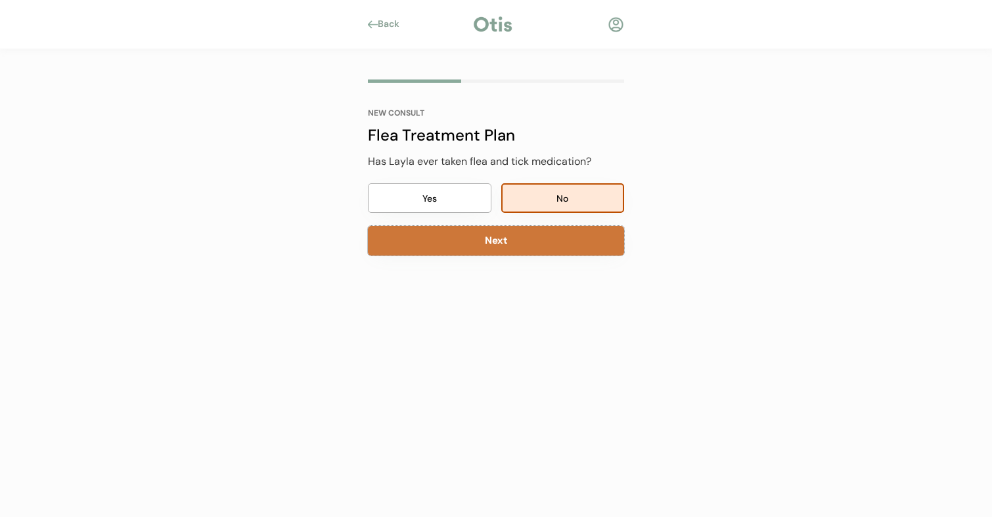
click at [499, 252] on button "Next" at bounding box center [496, 241] width 256 height 30
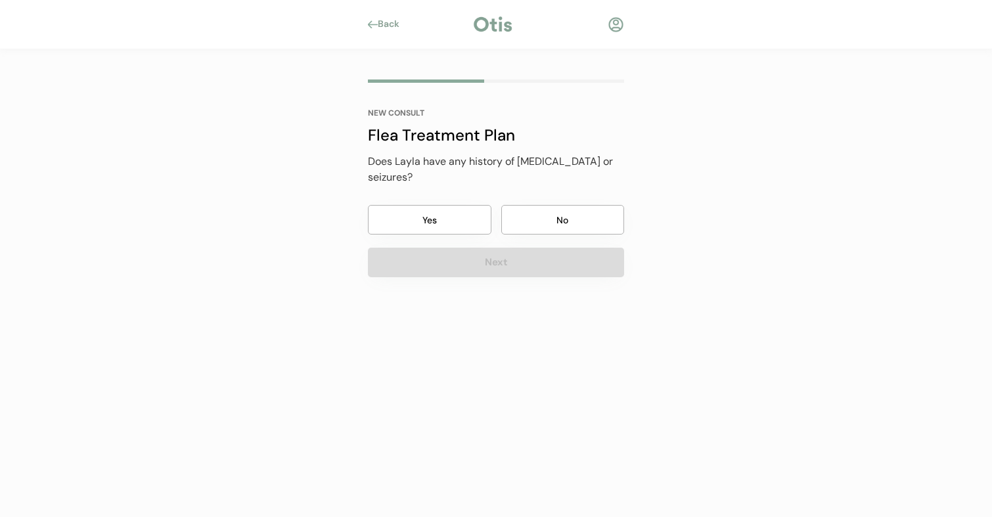
click at [555, 205] on button "No" at bounding box center [562, 220] width 123 height 30
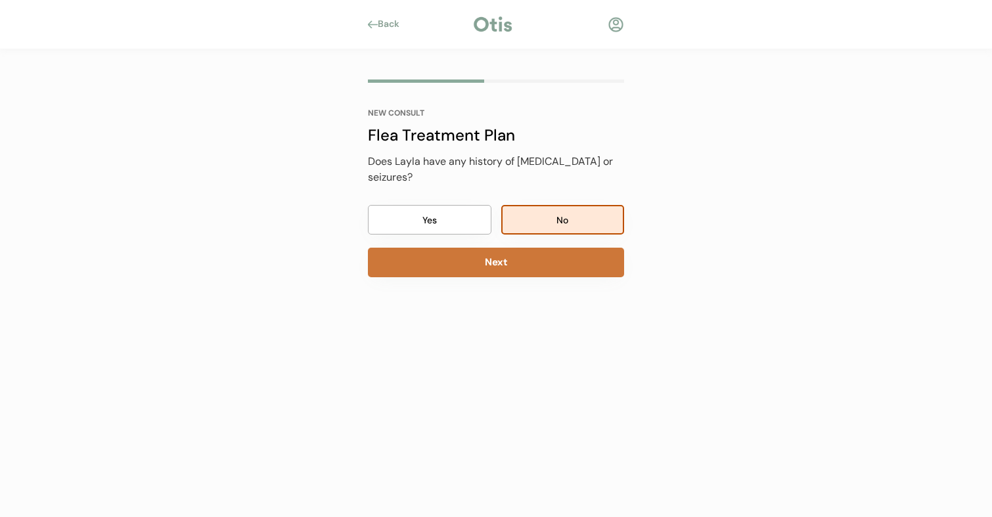
click at [466, 252] on button "Next" at bounding box center [496, 263] width 256 height 30
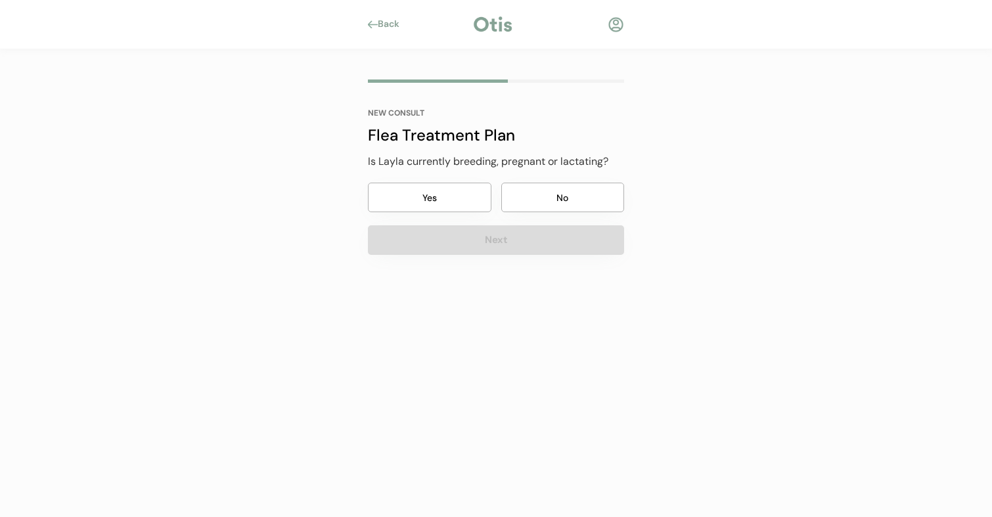
click at [572, 184] on div "Yes No" at bounding box center [496, 194] width 256 height 36
click at [566, 193] on button "No" at bounding box center [562, 198] width 123 height 30
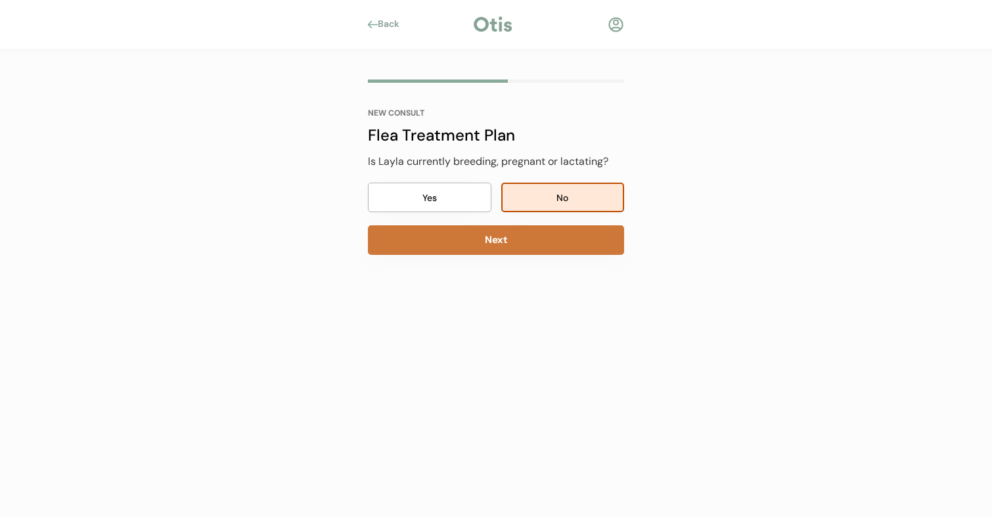
click at [506, 239] on button "Next" at bounding box center [496, 240] width 256 height 30
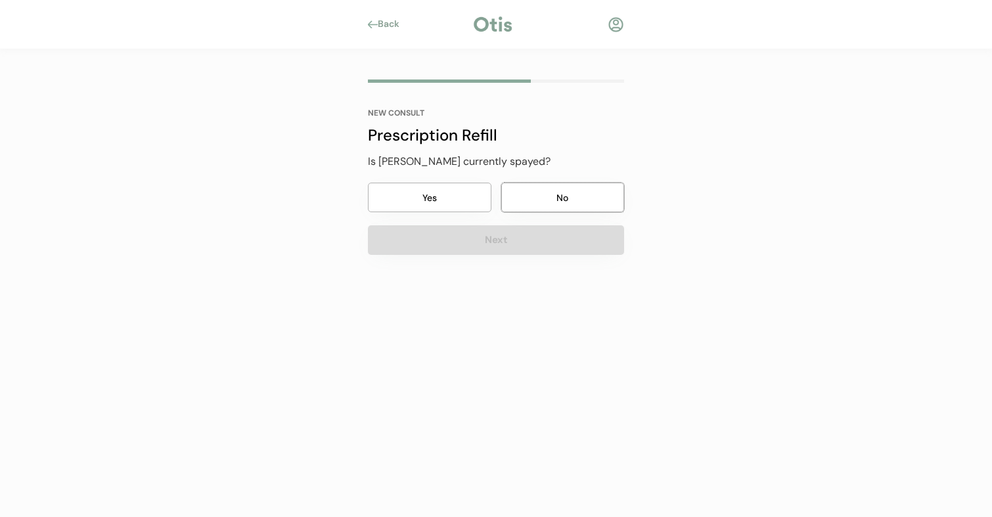
click at [574, 196] on button "No" at bounding box center [562, 198] width 123 height 30
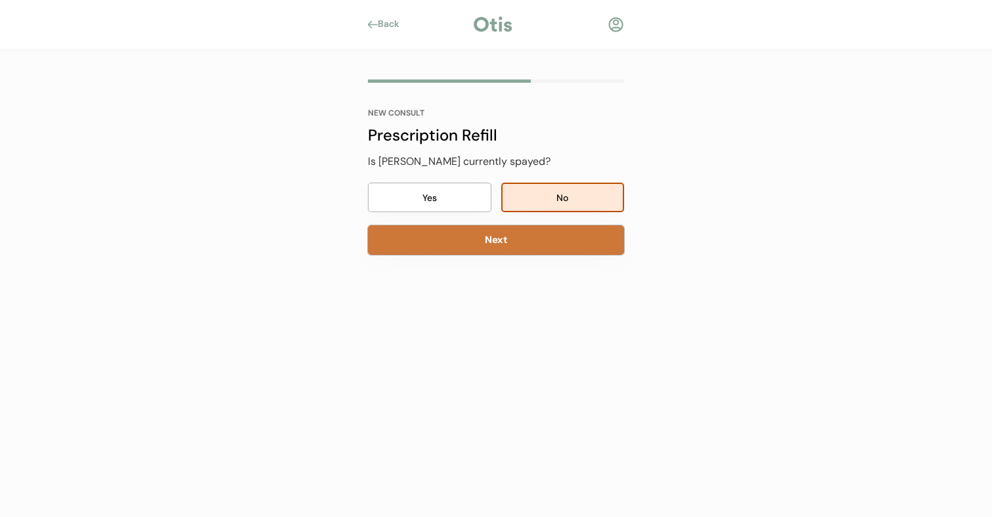
click at [495, 238] on button "Next" at bounding box center [496, 240] width 256 height 30
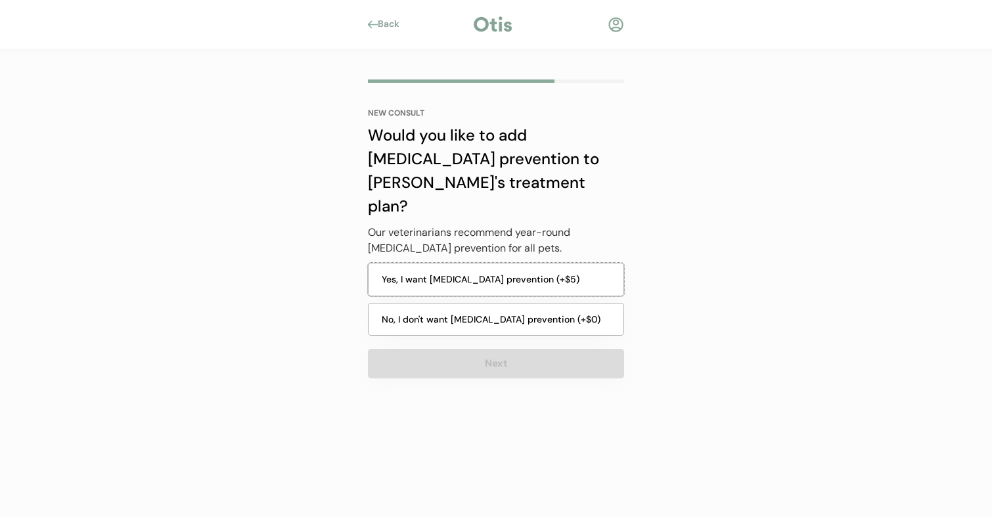
click at [463, 263] on button "Yes, I want heartworm prevention (+$5)" at bounding box center [496, 279] width 256 height 33
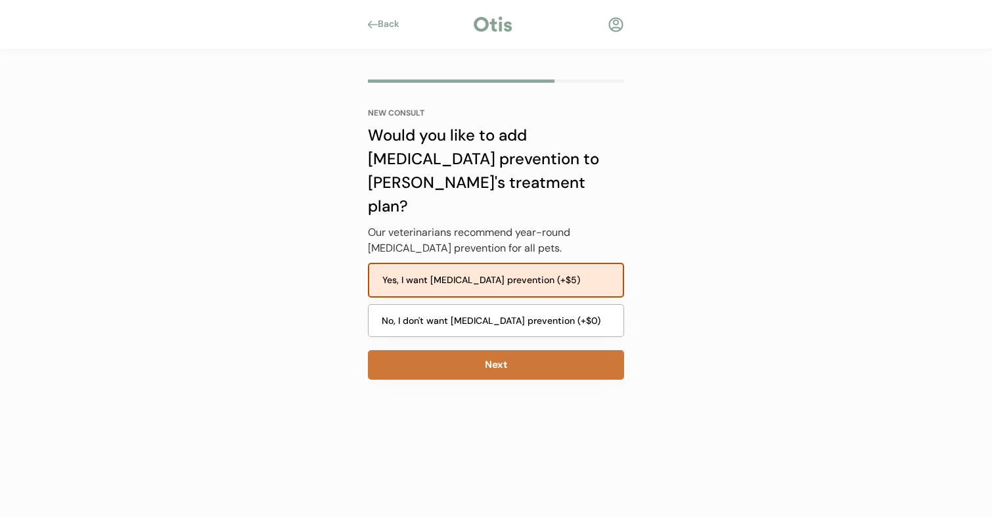
click at [509, 350] on button "Next" at bounding box center [496, 365] width 256 height 30
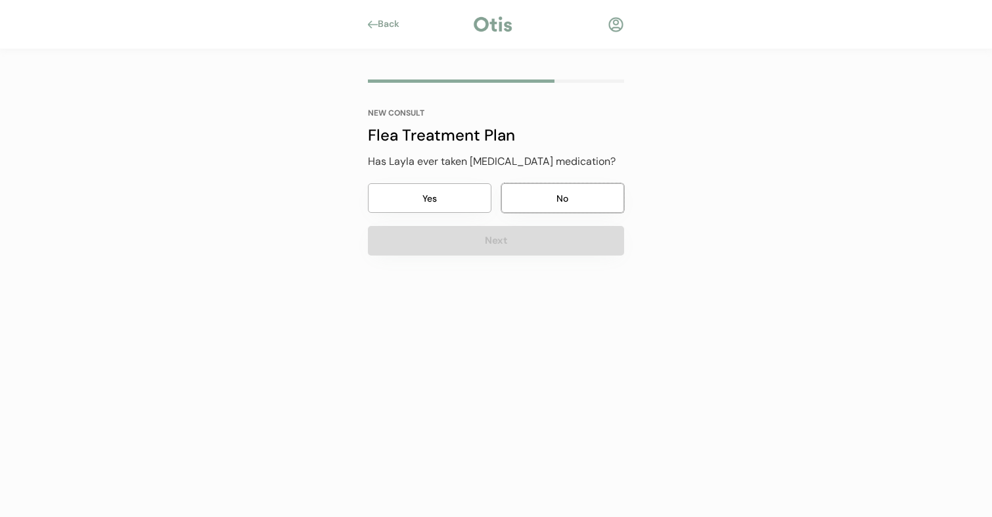
click at [581, 196] on button "No" at bounding box center [562, 198] width 123 height 30
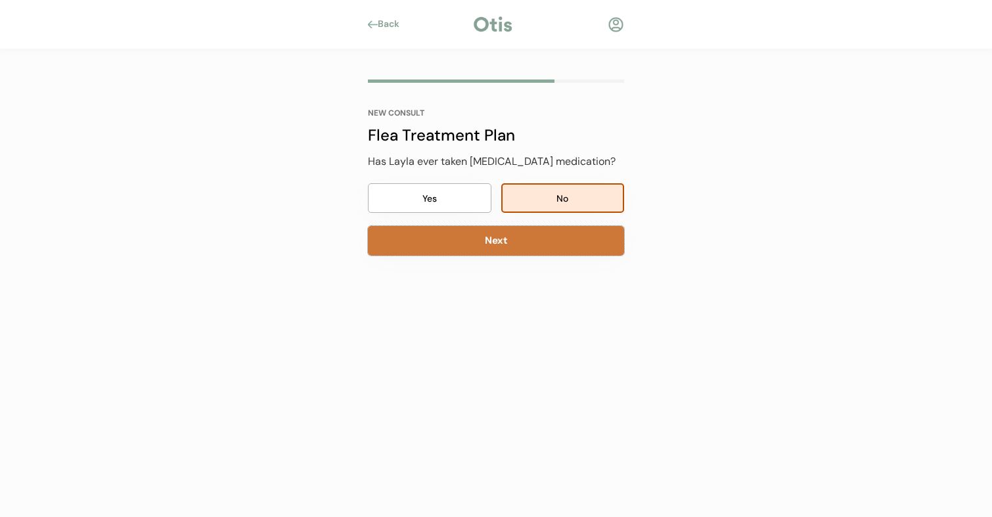
click at [500, 244] on button "Next" at bounding box center [496, 241] width 256 height 30
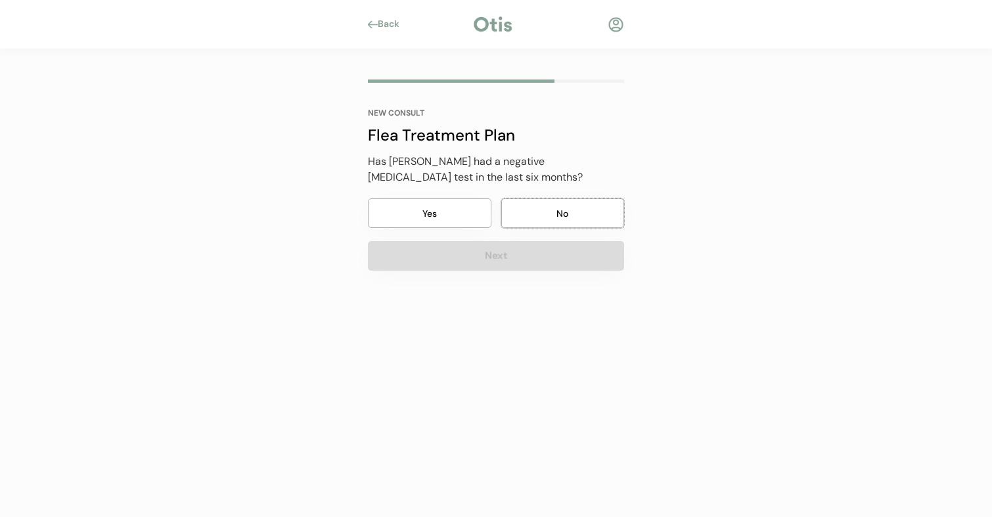
click at [573, 202] on button "No" at bounding box center [562, 213] width 123 height 30
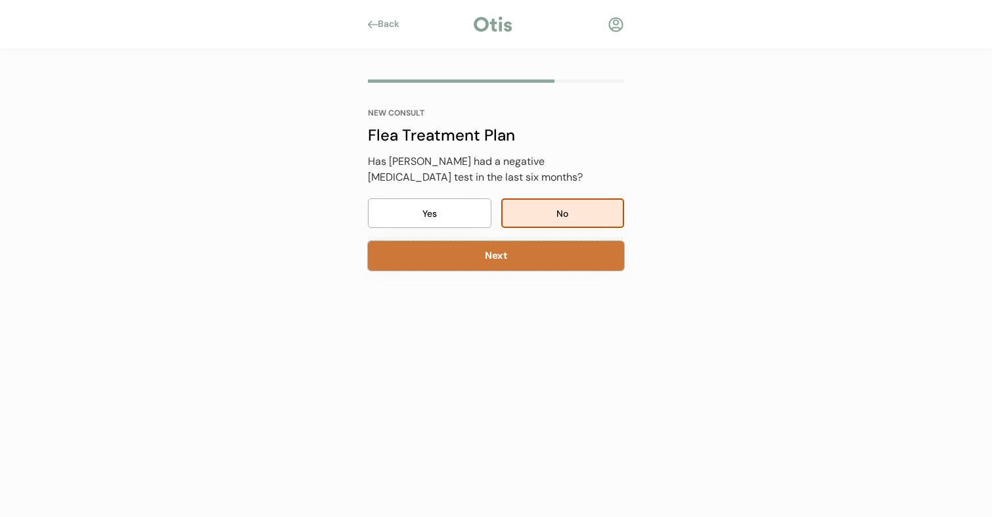
click at [467, 263] on button "Next" at bounding box center [496, 256] width 256 height 30
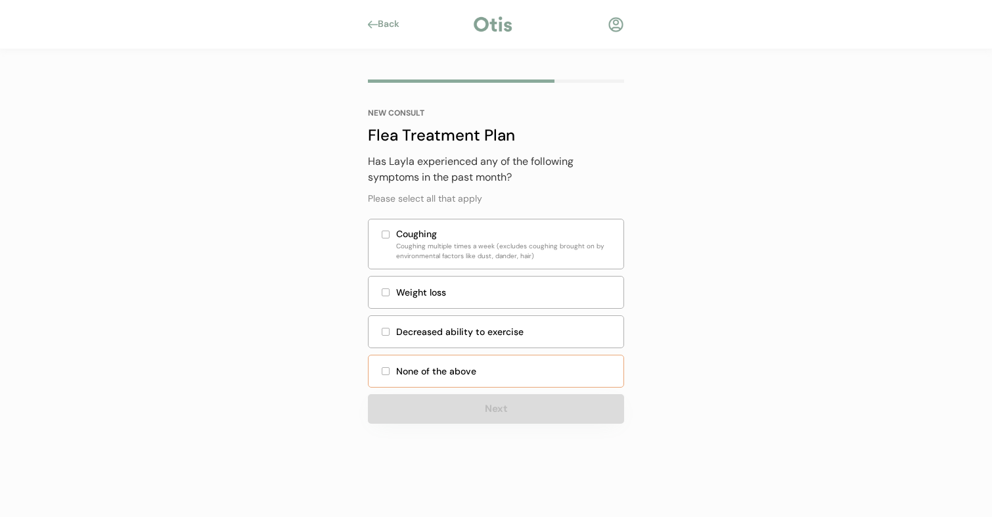
click at [404, 372] on div "None of the above" at bounding box center [505, 371] width 219 height 14
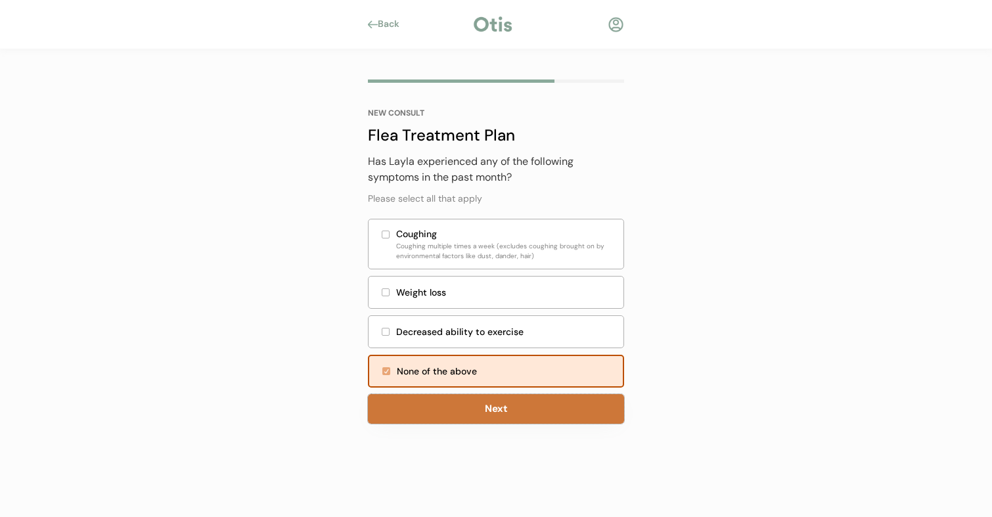
click at [500, 406] on button "Next" at bounding box center [496, 409] width 256 height 30
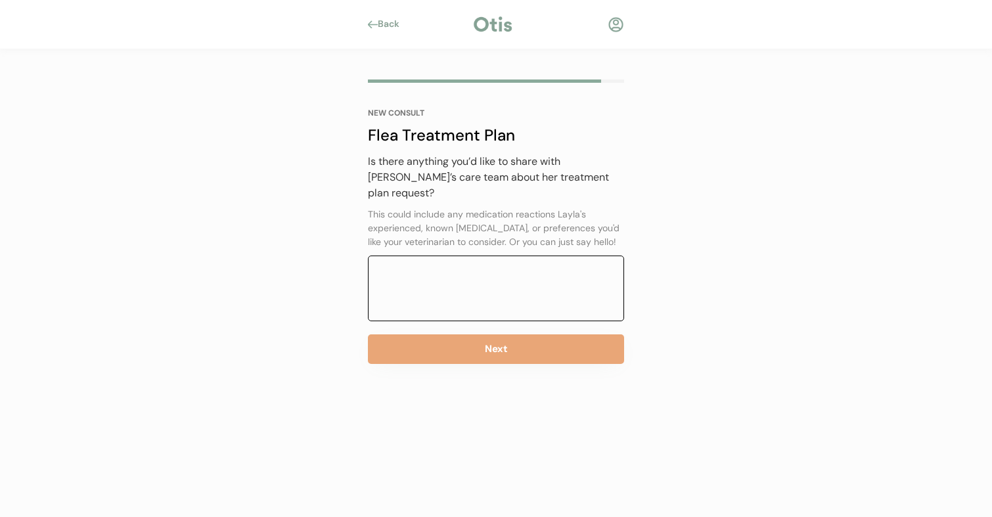
click at [418, 255] on textarea at bounding box center [496, 288] width 256 height 66
drag, startPoint x: 417, startPoint y: 265, endPoint x: 429, endPoint y: 263, distance: 12.0
click at [421, 265] on textarea at bounding box center [496, 288] width 256 height 66
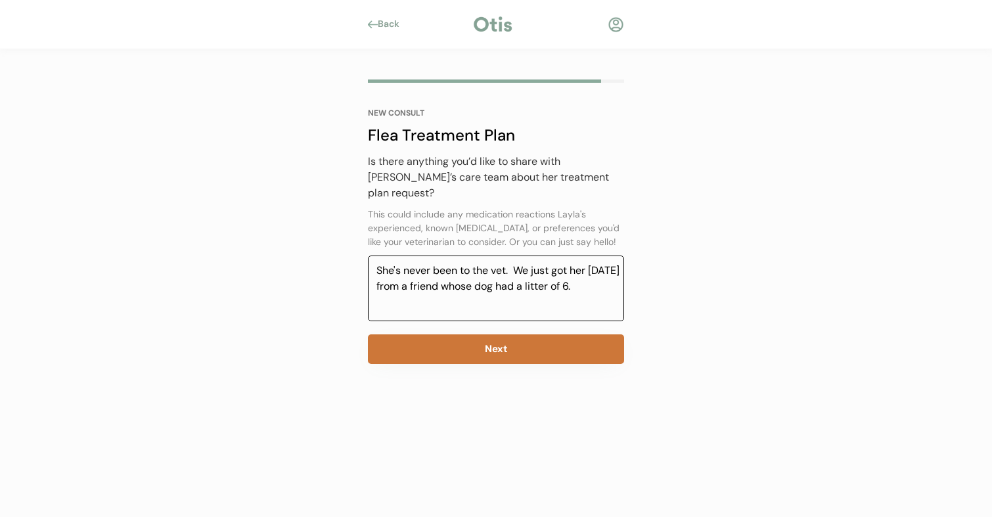
type textarea "She's never been to the vet. We just got her 6 days ago from a friend whose dog…"
click at [489, 334] on button "Next" at bounding box center [496, 349] width 256 height 30
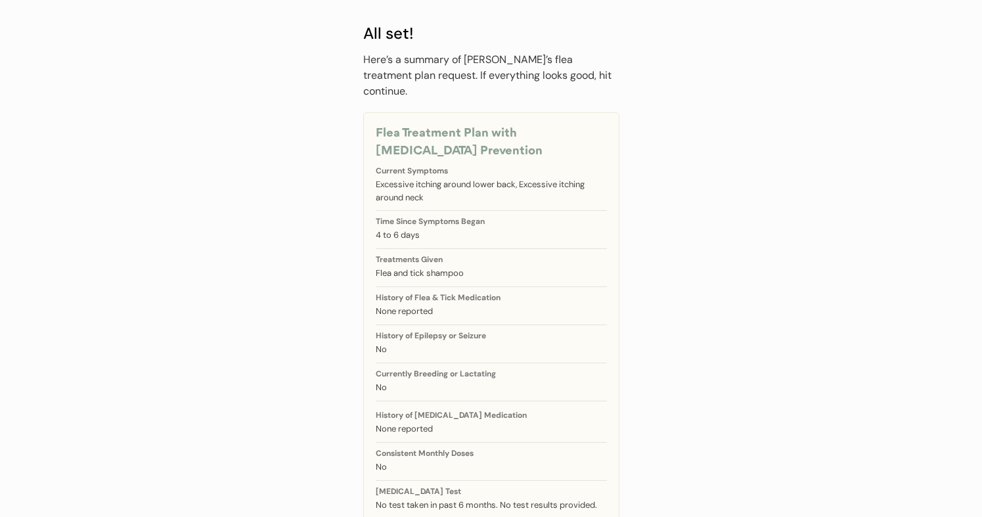
scroll to position [210, 0]
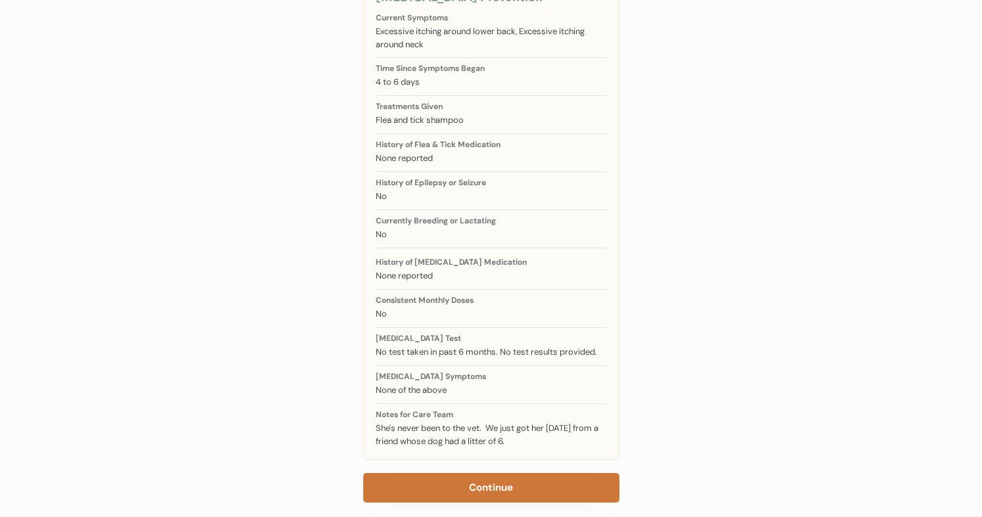
click at [471, 473] on button "Continue" at bounding box center [491, 488] width 256 height 30
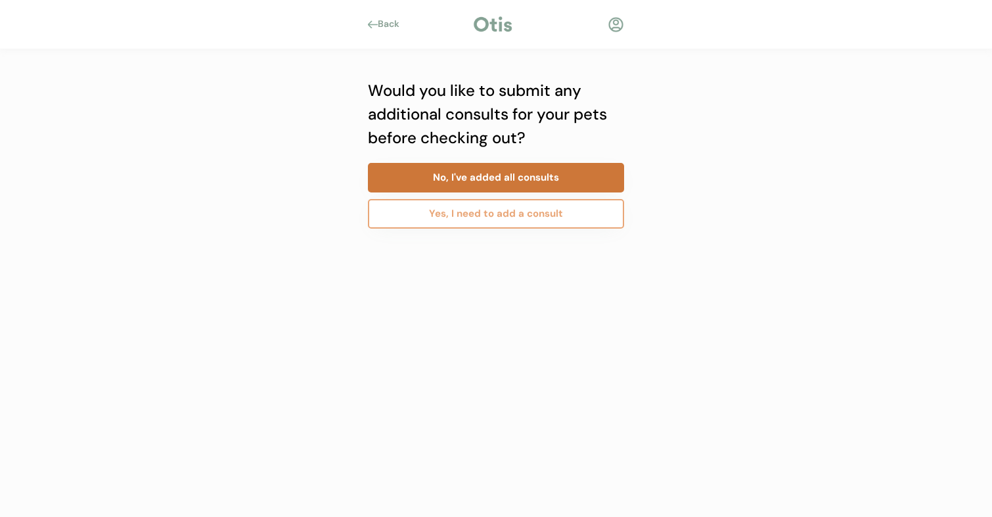
click at [469, 172] on button "No, I've added all consults" at bounding box center [496, 178] width 256 height 30
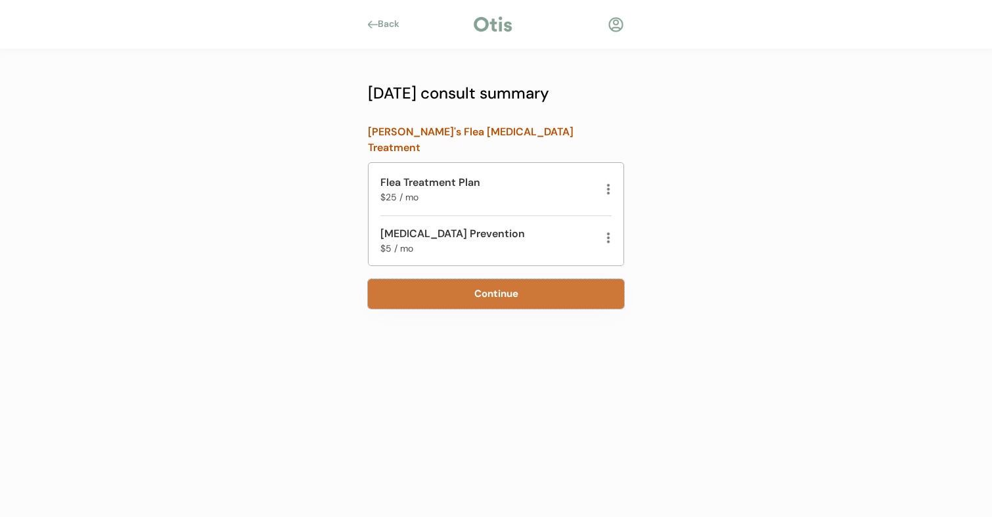
click at [499, 280] on button "Continue" at bounding box center [496, 294] width 256 height 30
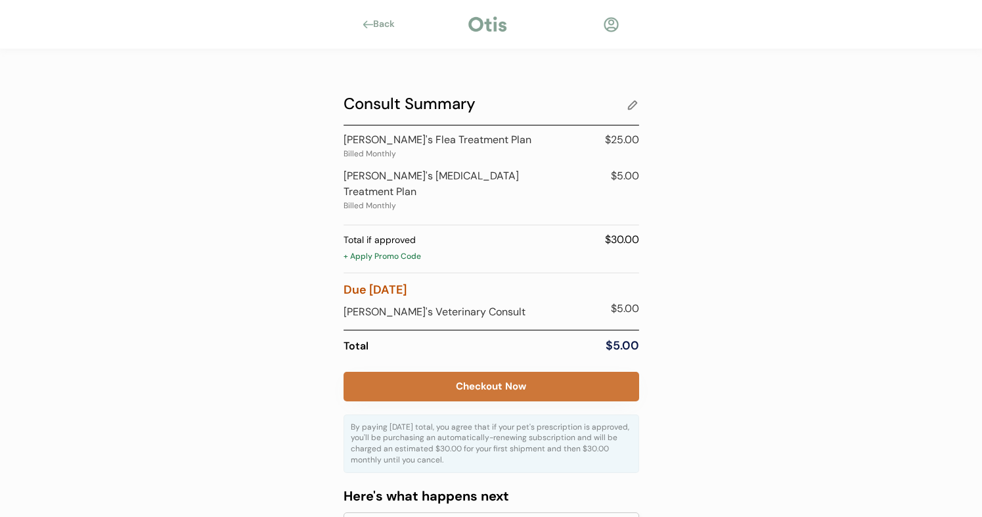
click at [493, 376] on button "Checkout Now" at bounding box center [491, 387] width 296 height 30
